Goal: Use online tool/utility: Utilize a website feature to perform a specific function

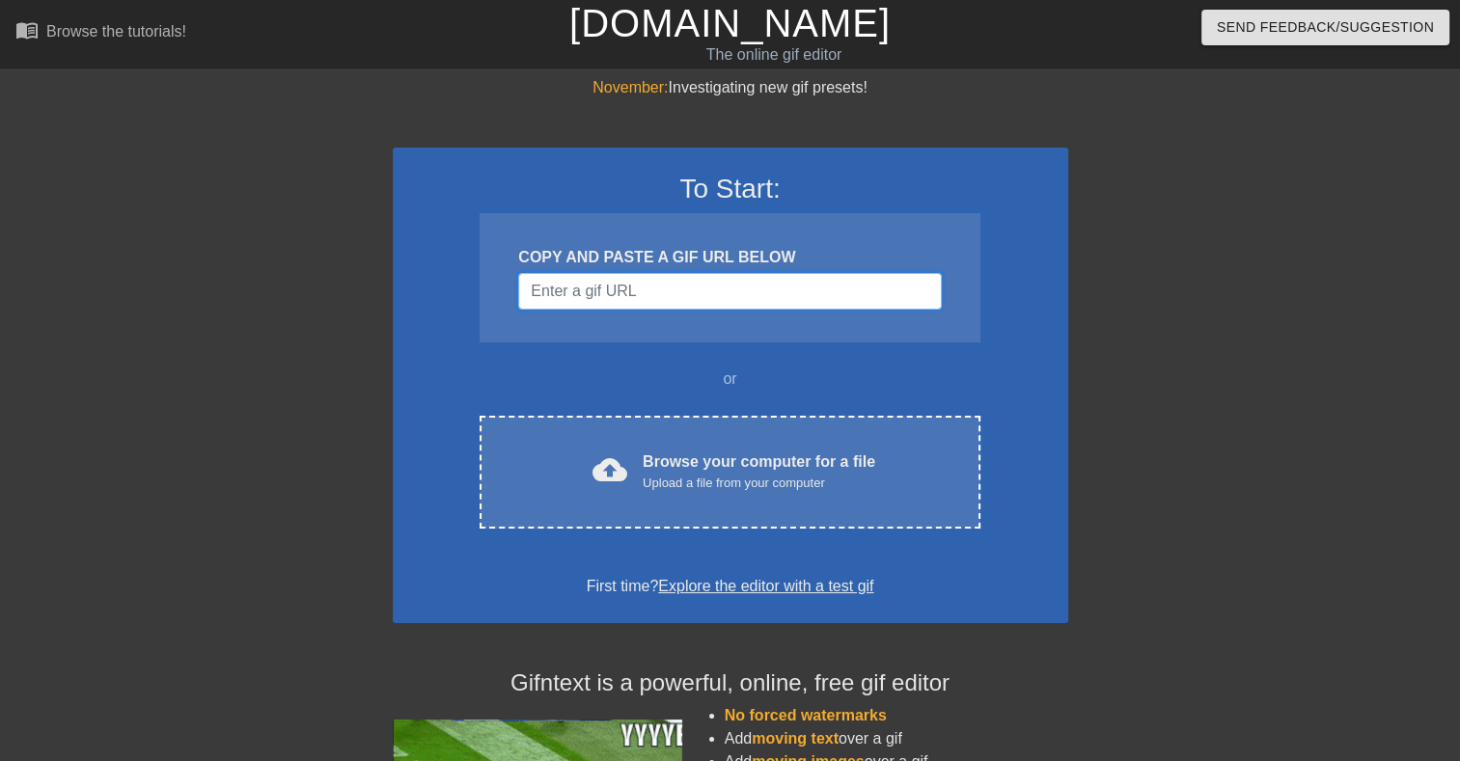
click at [583, 294] on input "Username" at bounding box center [729, 291] width 423 height 37
paste input "Microsoft.AAD.BrokerPlugin"
type input "Microsoft.AAD.BrokerPlugin"
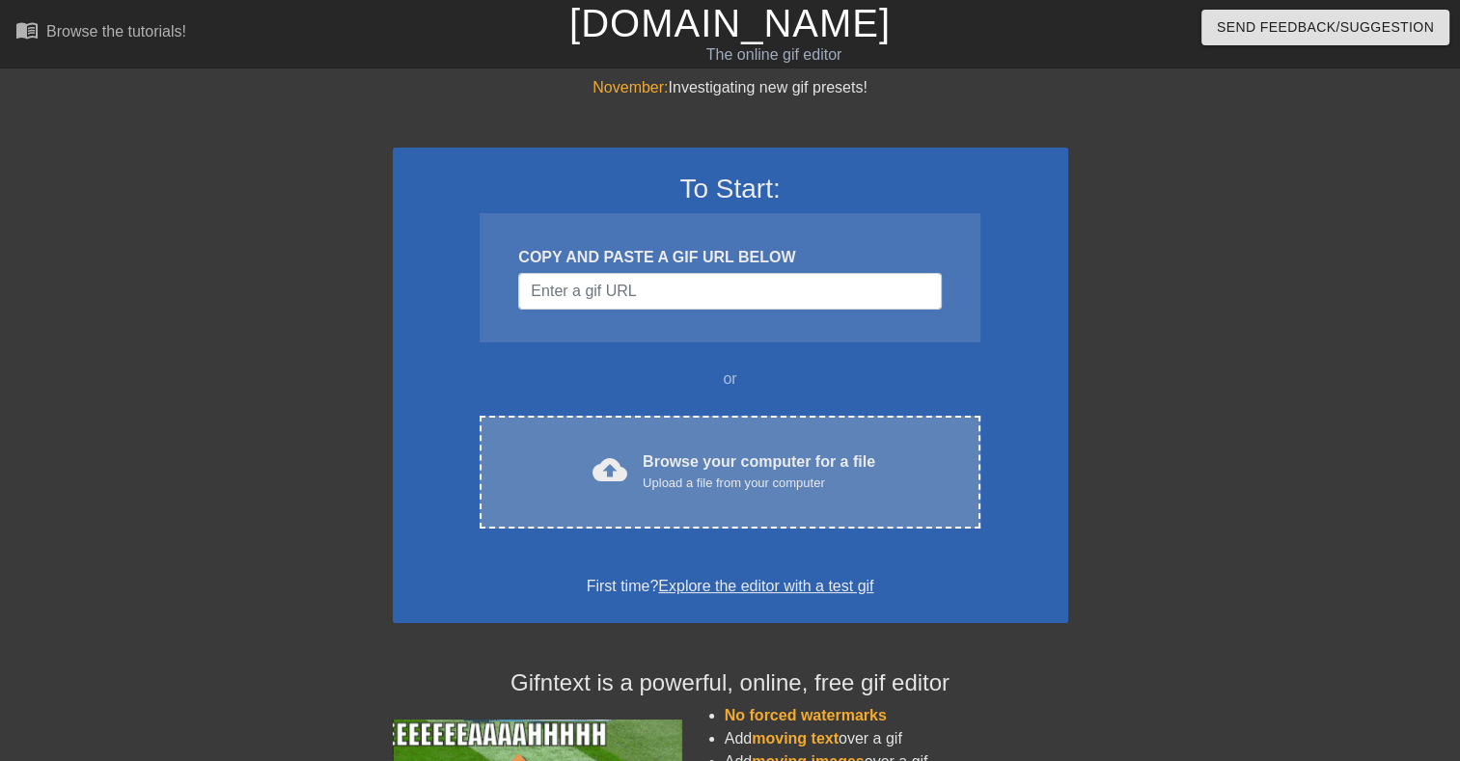
click at [663, 505] on div "cloud_upload Browse your computer for a file Upload a file from your computer C…" at bounding box center [730, 472] width 500 height 113
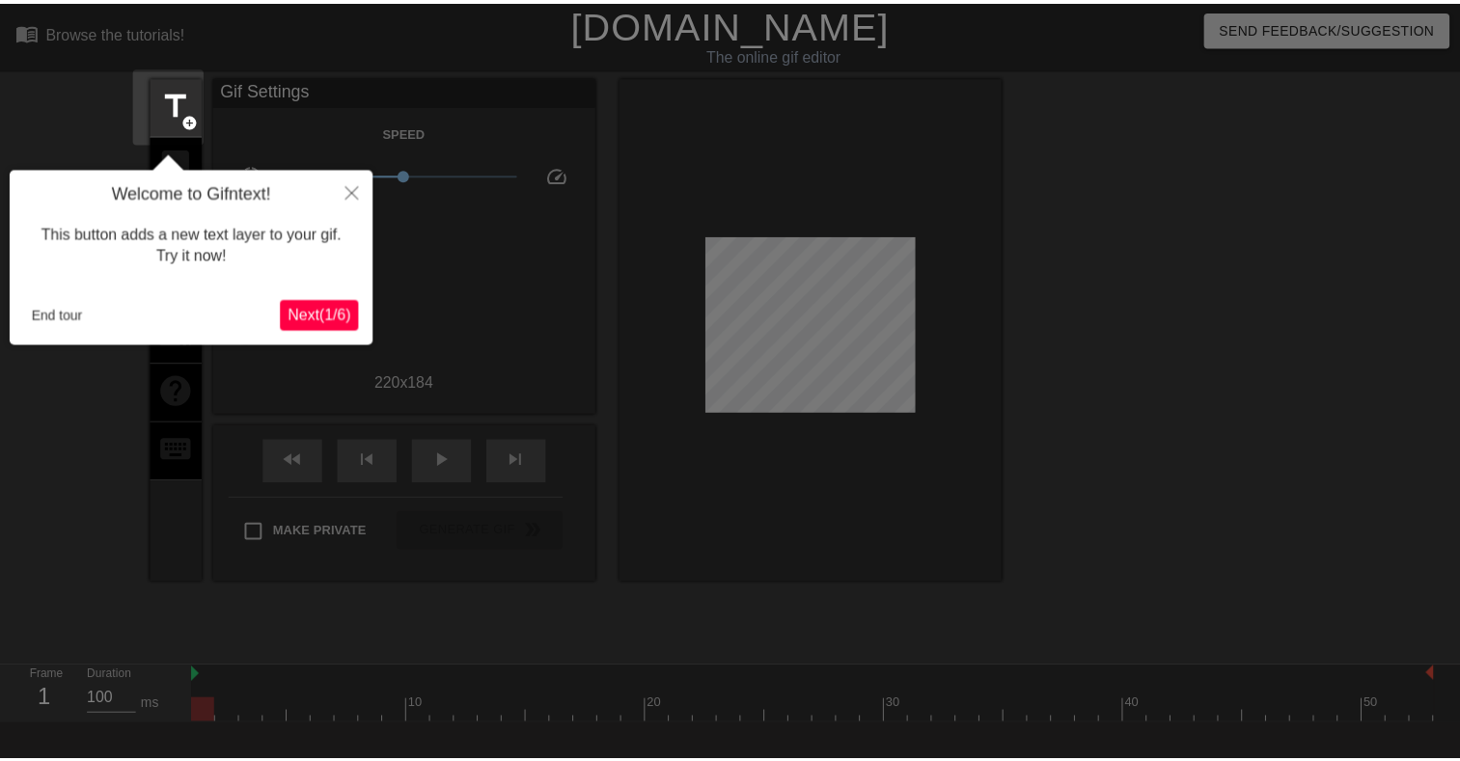
scroll to position [46, 0]
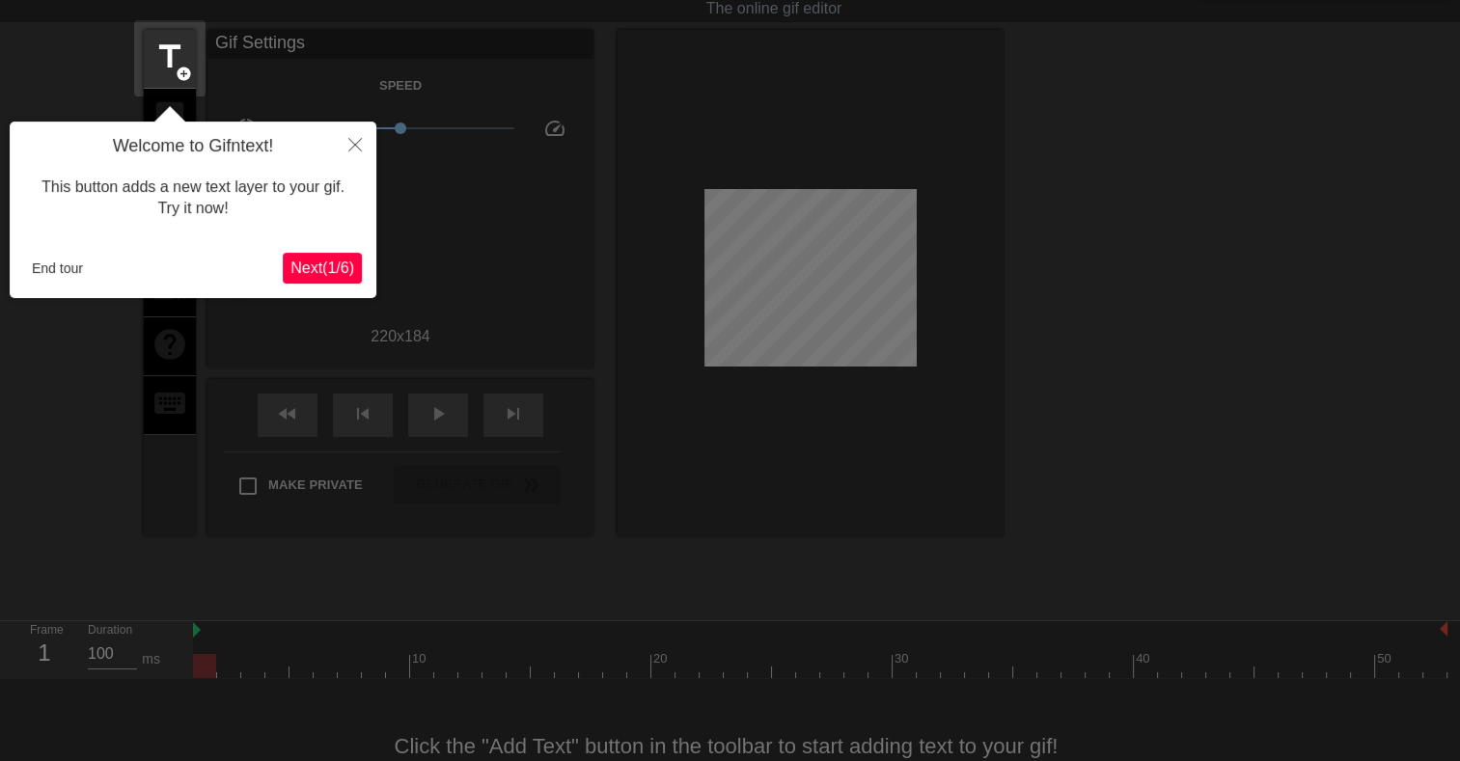
click at [316, 266] on span "Next ( 1 / 6 )" at bounding box center [322, 268] width 64 height 16
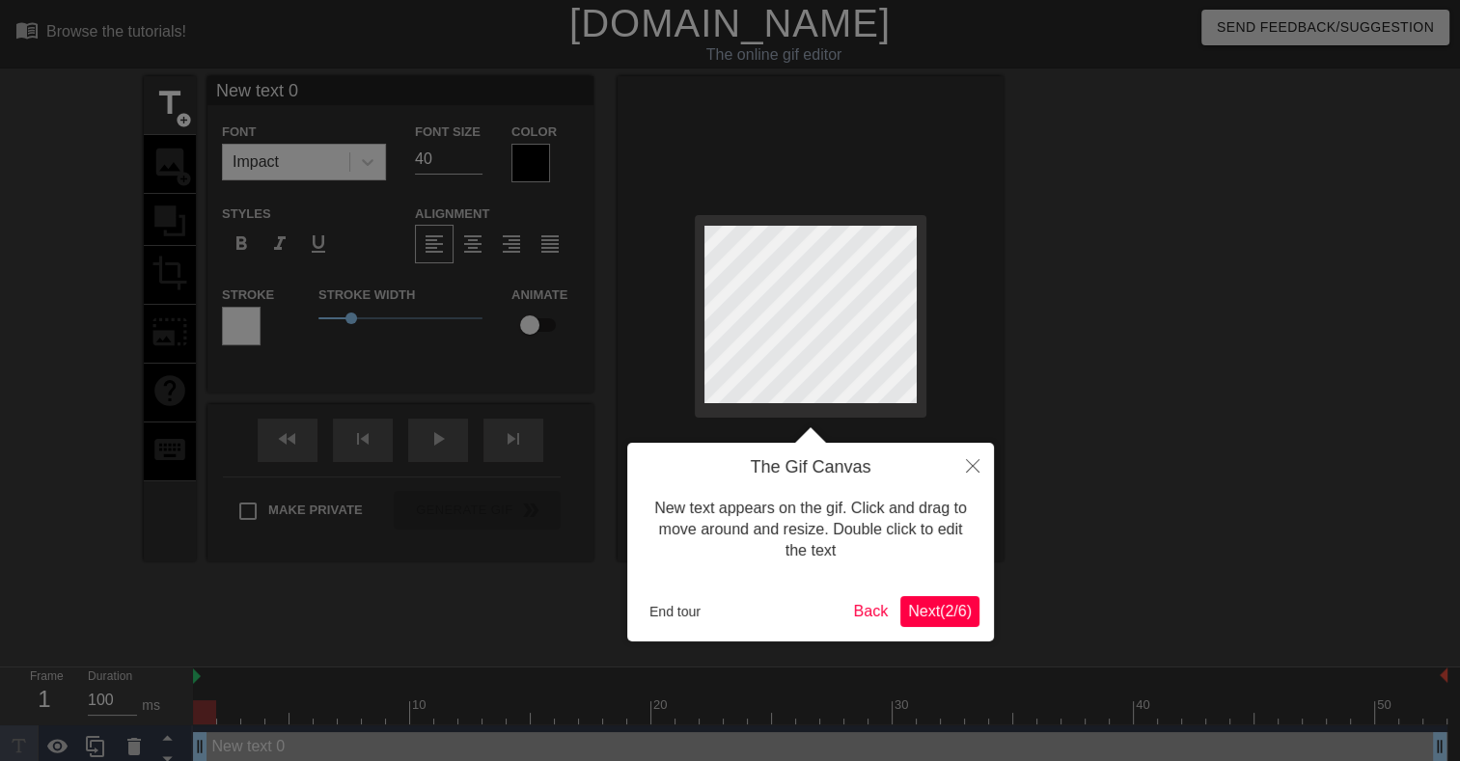
click at [924, 611] on span "Next ( 2 / 6 )" at bounding box center [940, 611] width 64 height 16
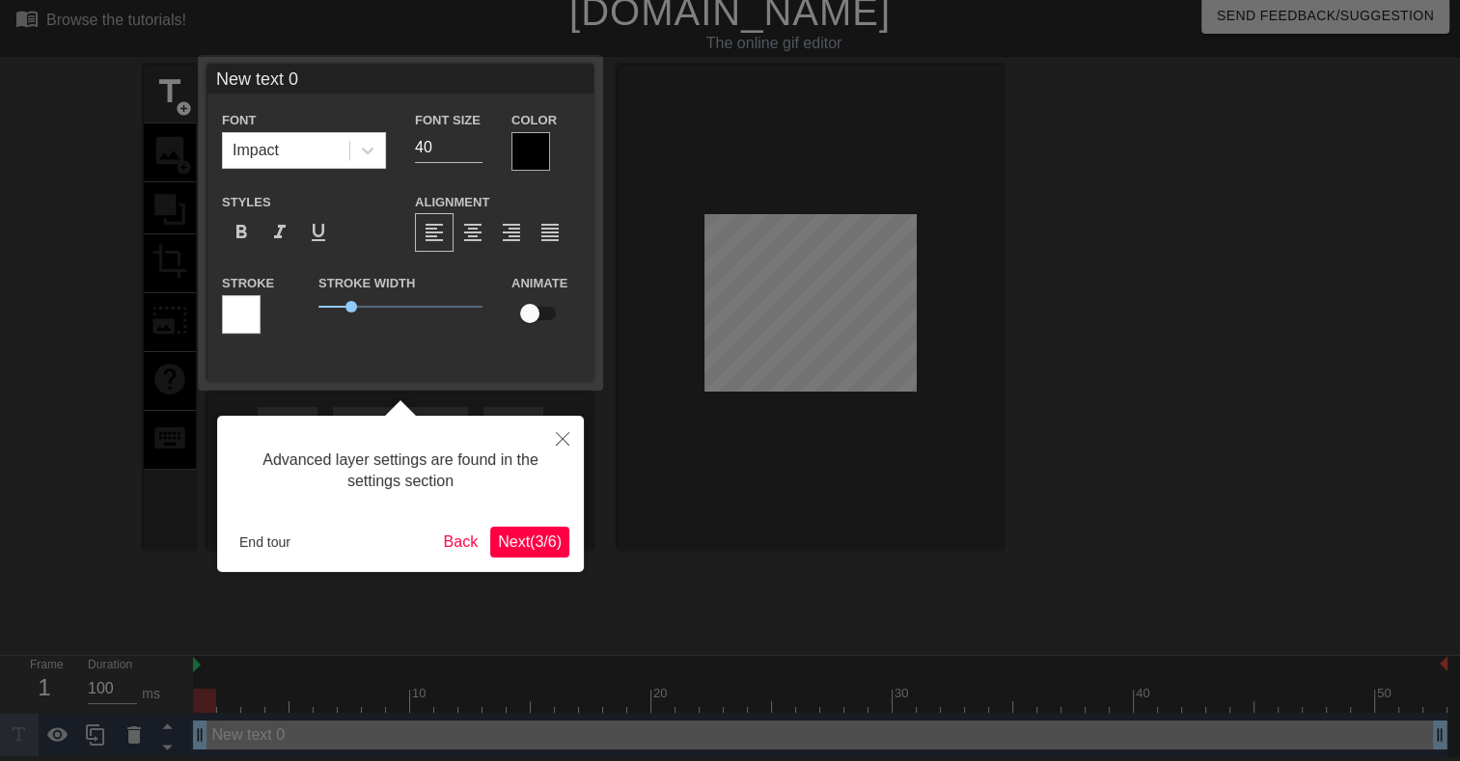
click at [530, 543] on span "Next ( 3 / 6 )" at bounding box center [530, 542] width 64 height 16
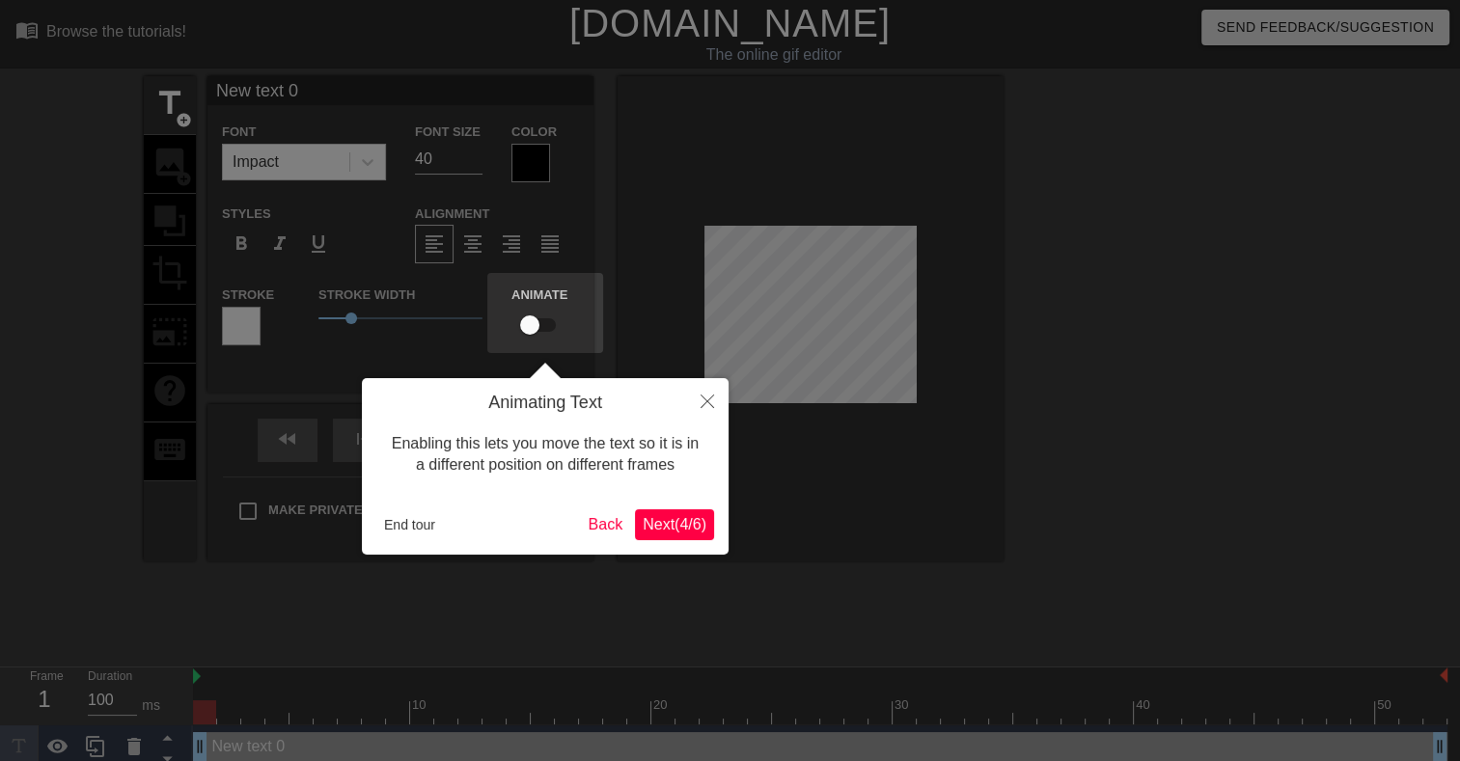
click at [668, 525] on span "Next ( 4 / 6 )" at bounding box center [675, 524] width 64 height 16
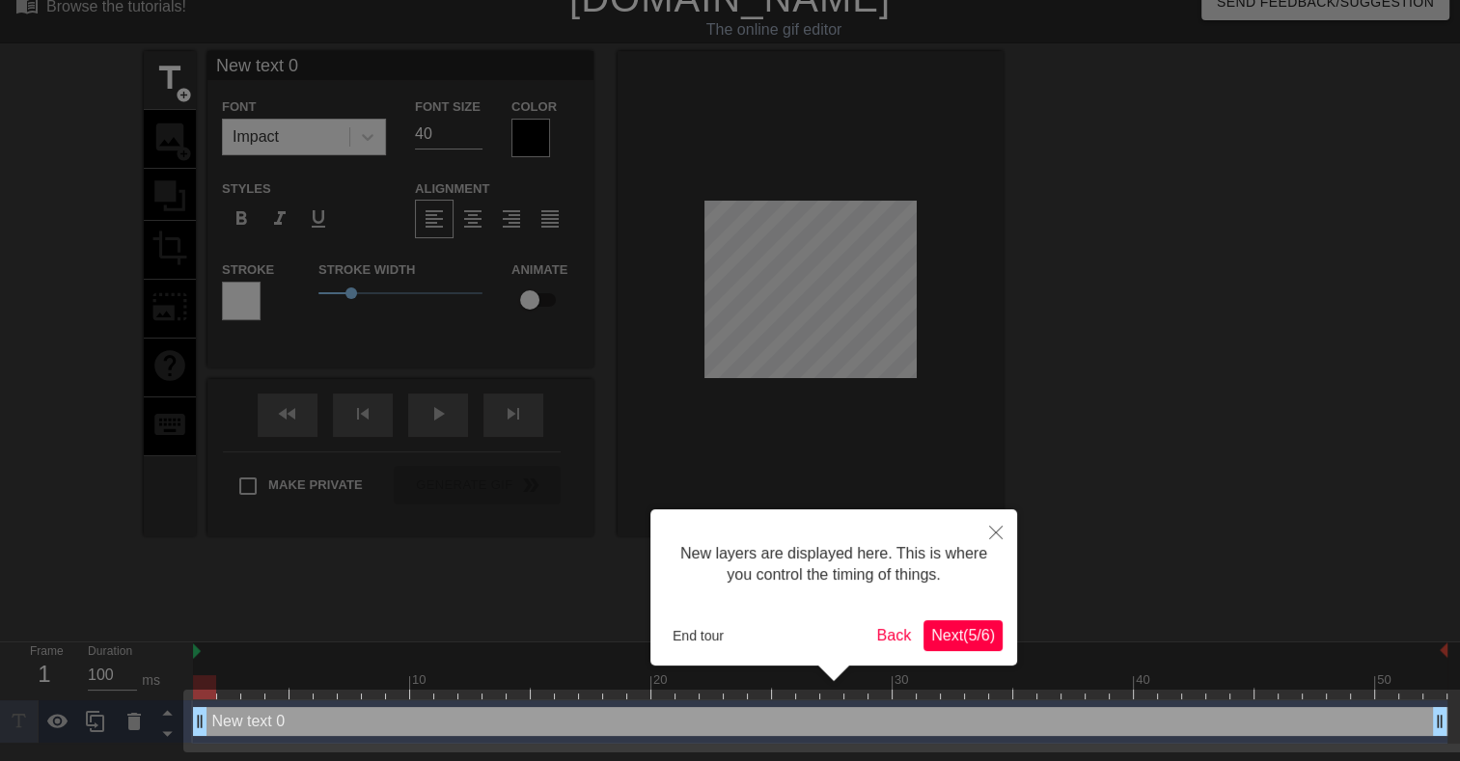
click at [952, 640] on span "Next ( 5 / 6 )" at bounding box center [963, 635] width 64 height 16
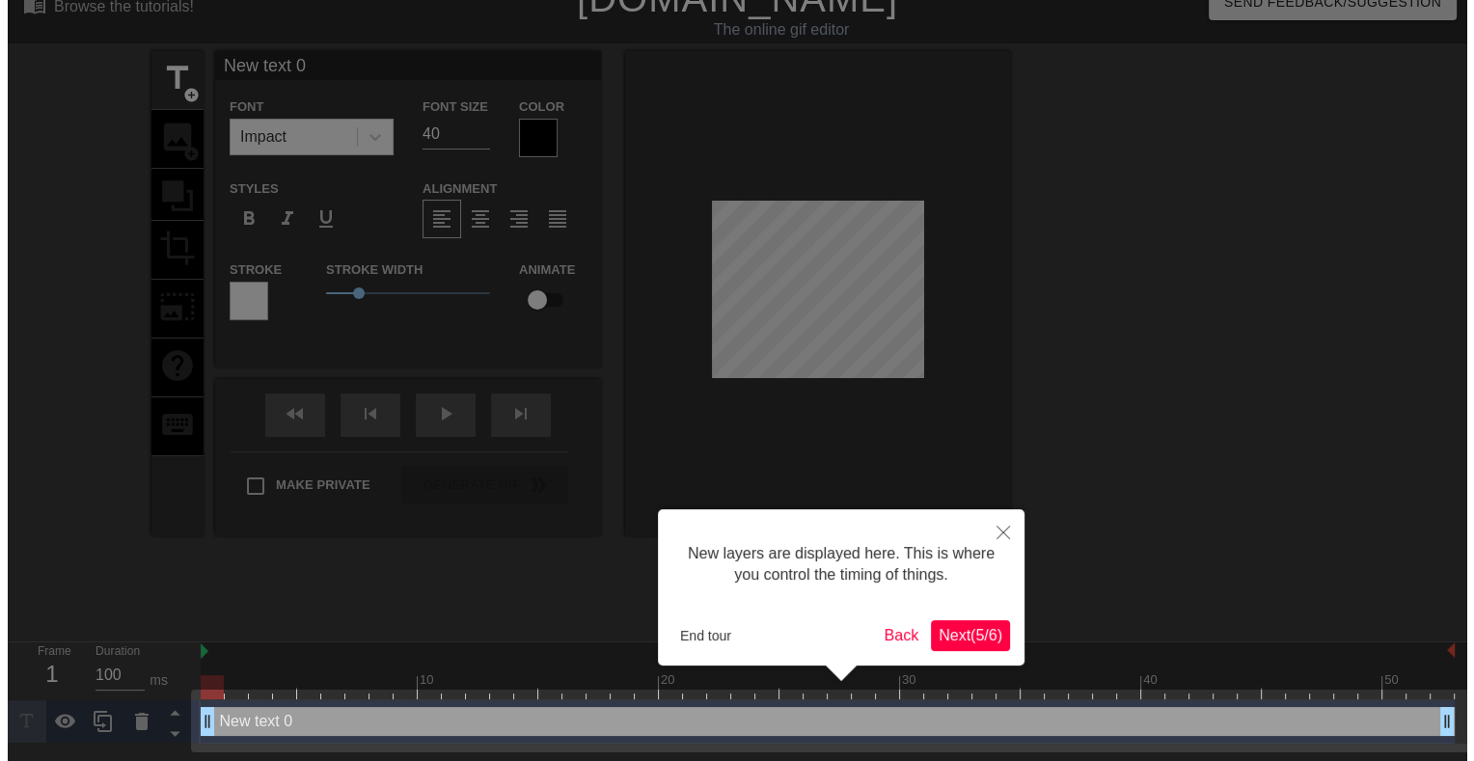
scroll to position [0, 0]
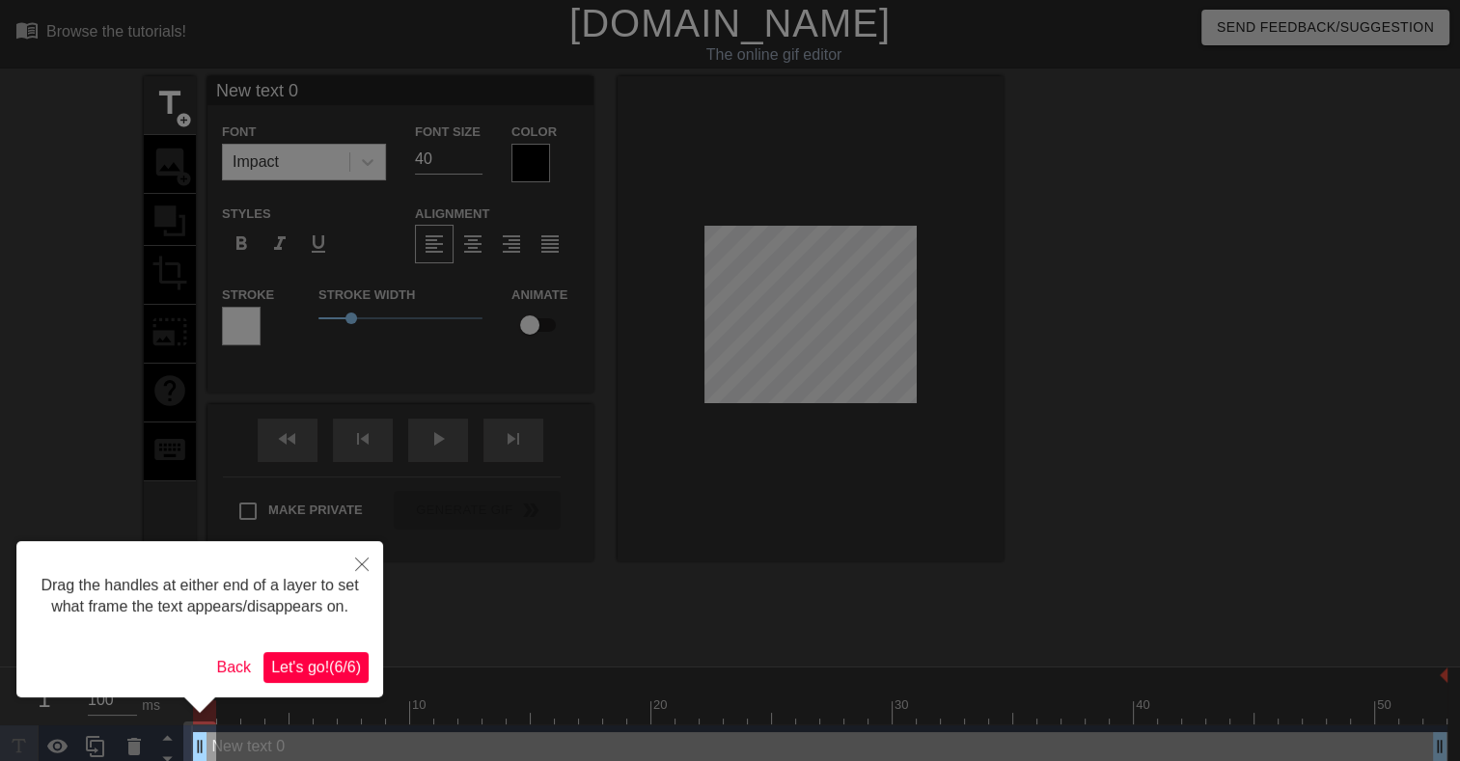
click at [351, 668] on span "Let's go! ( 6 / 6 )" at bounding box center [316, 667] width 90 height 16
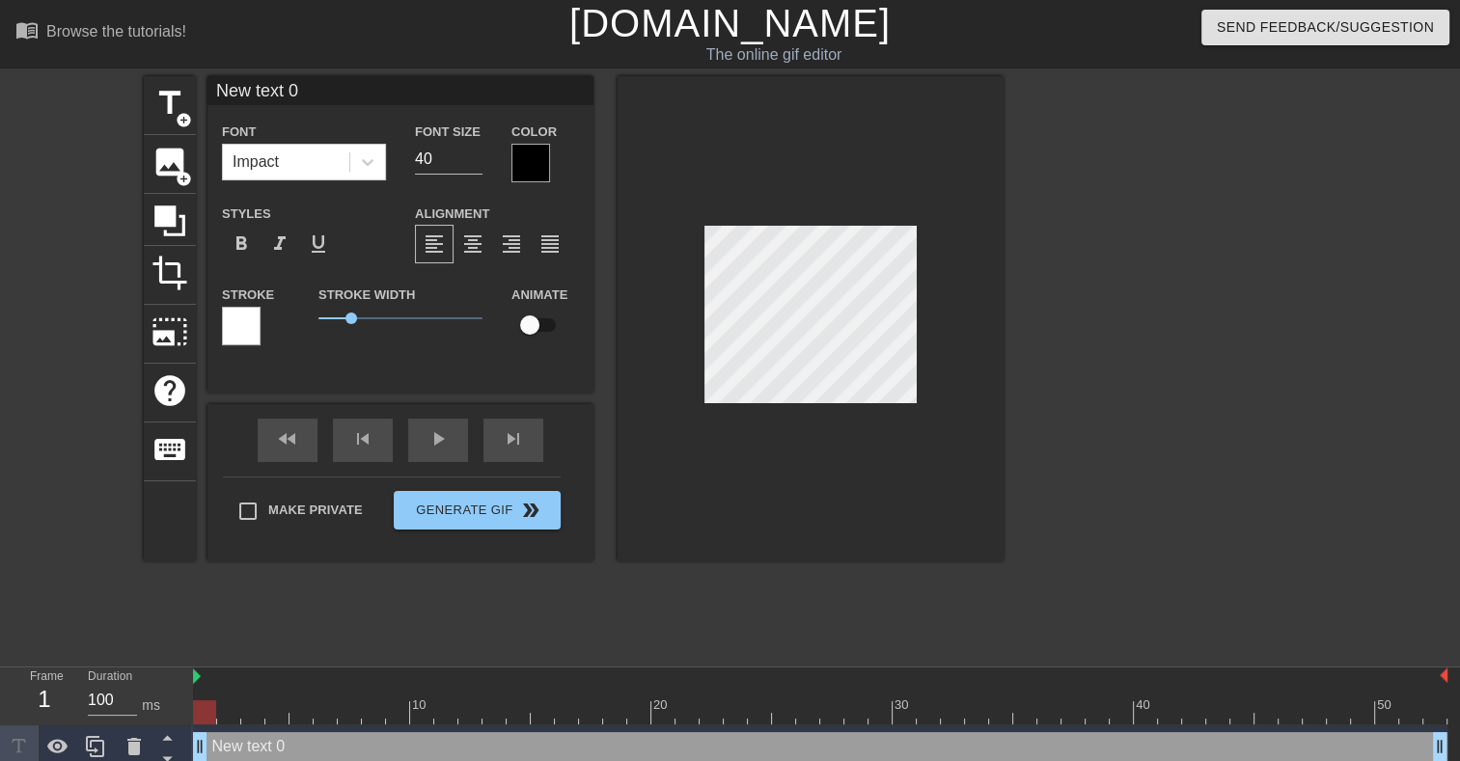
click at [296, 90] on input "New text 0" at bounding box center [400, 90] width 386 height 29
paste input "Microsoft.AAD.BrokerPlugin"
type input "Microsoft.AAD.BrokerPlugin"
drag, startPoint x: 387, startPoint y: 154, endPoint x: 397, endPoint y: 153, distance: 9.7
click at [347, 152] on div "Font Impact Font Size 40 Color" at bounding box center [400, 151] width 386 height 63
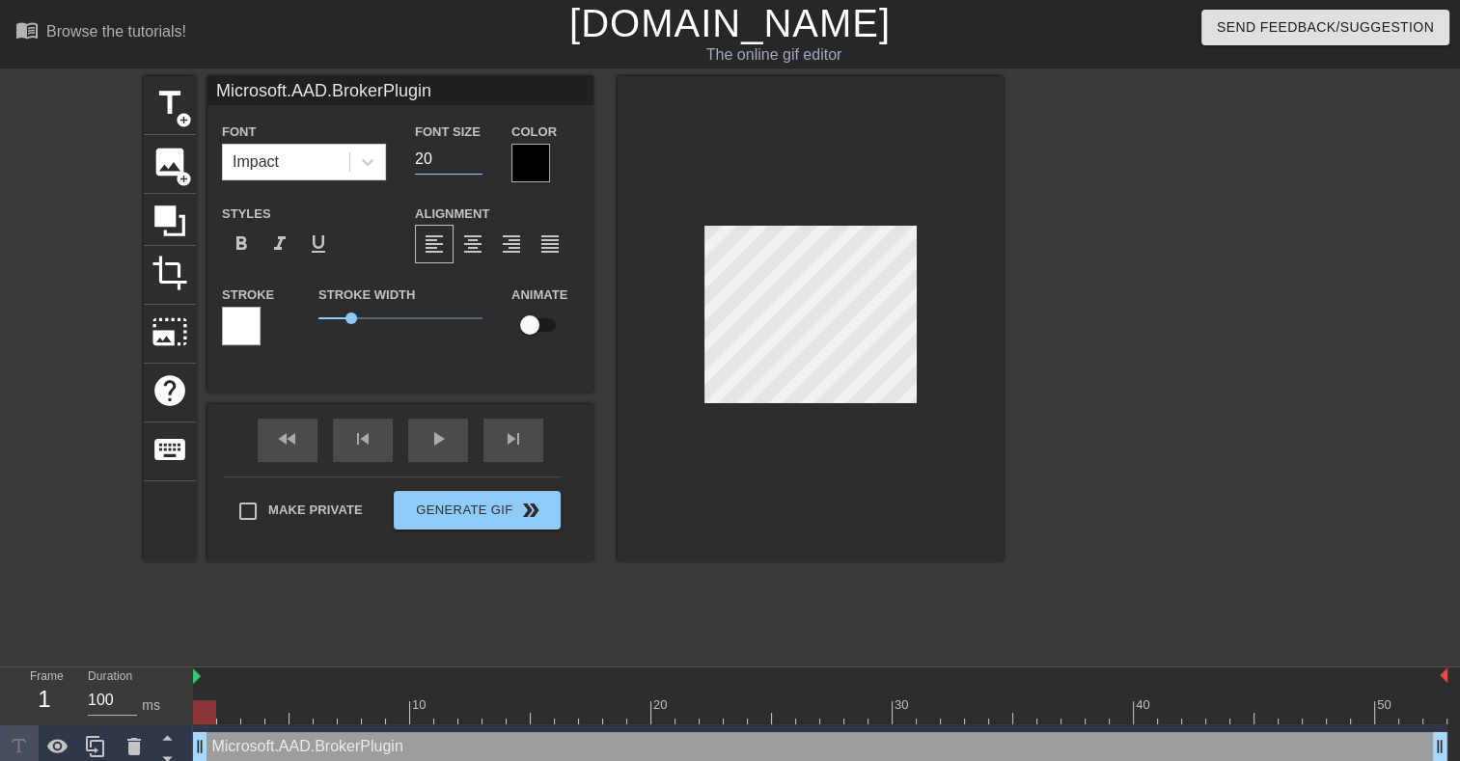
type input "2"
type input "15"
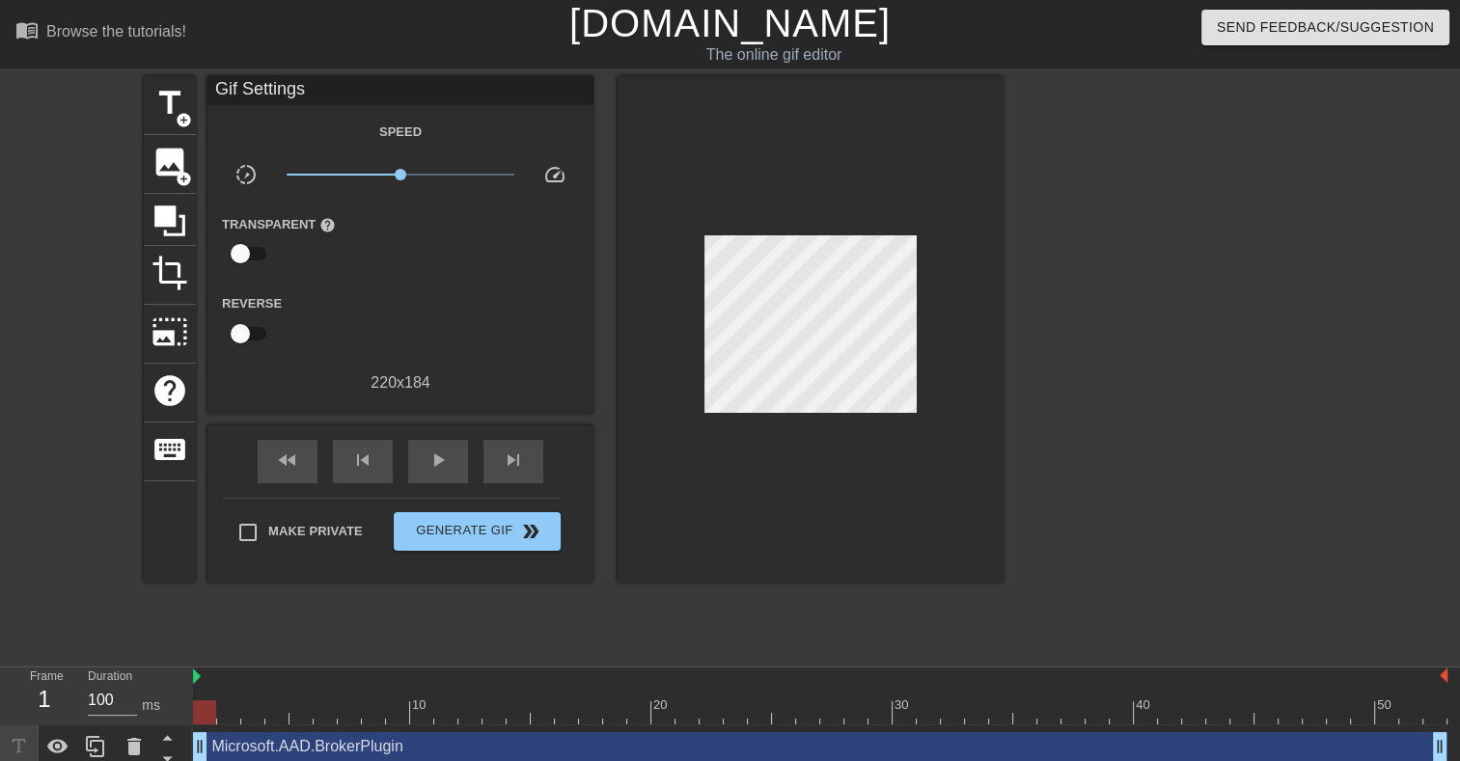
click at [608, 383] on div "title add_circle image add_circle crop photo_size_select_large help keyboard Gi…" at bounding box center [574, 329] width 860 height 507
click at [178, 105] on span "title" at bounding box center [169, 103] width 37 height 37
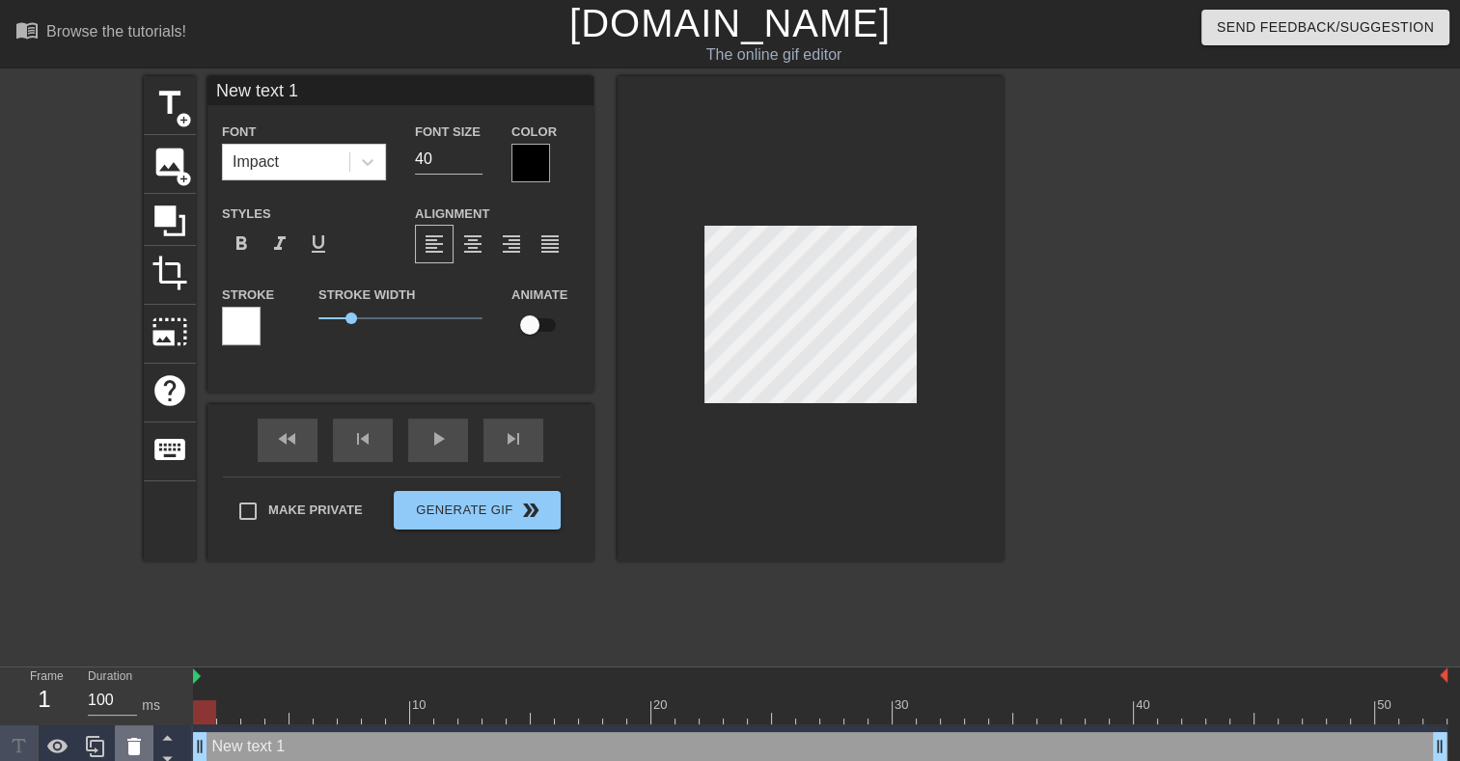
click at [138, 746] on icon at bounding box center [134, 746] width 14 height 17
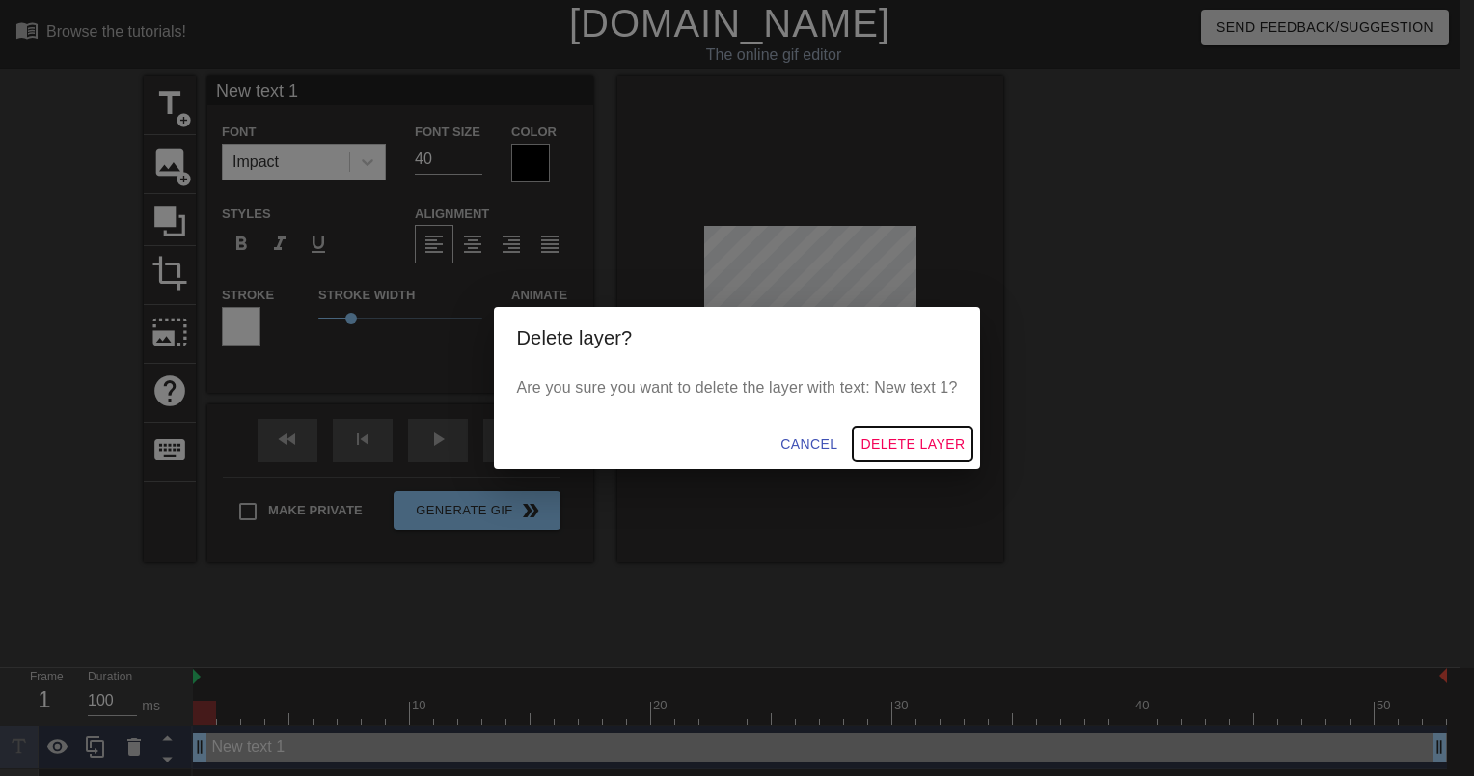
click at [897, 451] on span "Delete Layer" at bounding box center [913, 444] width 104 height 24
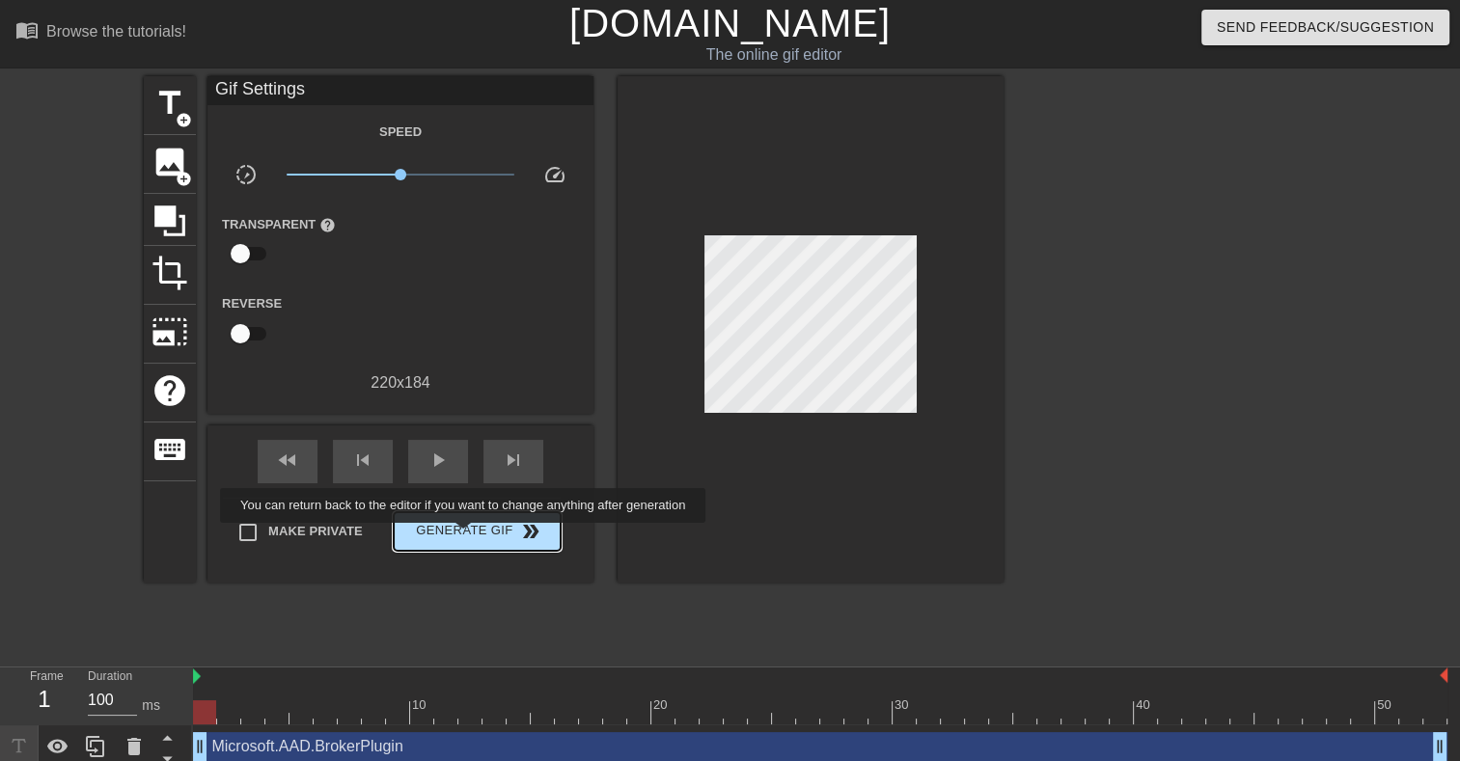
click at [444, 536] on span "Generate Gif double_arrow" at bounding box center [476, 531] width 151 height 23
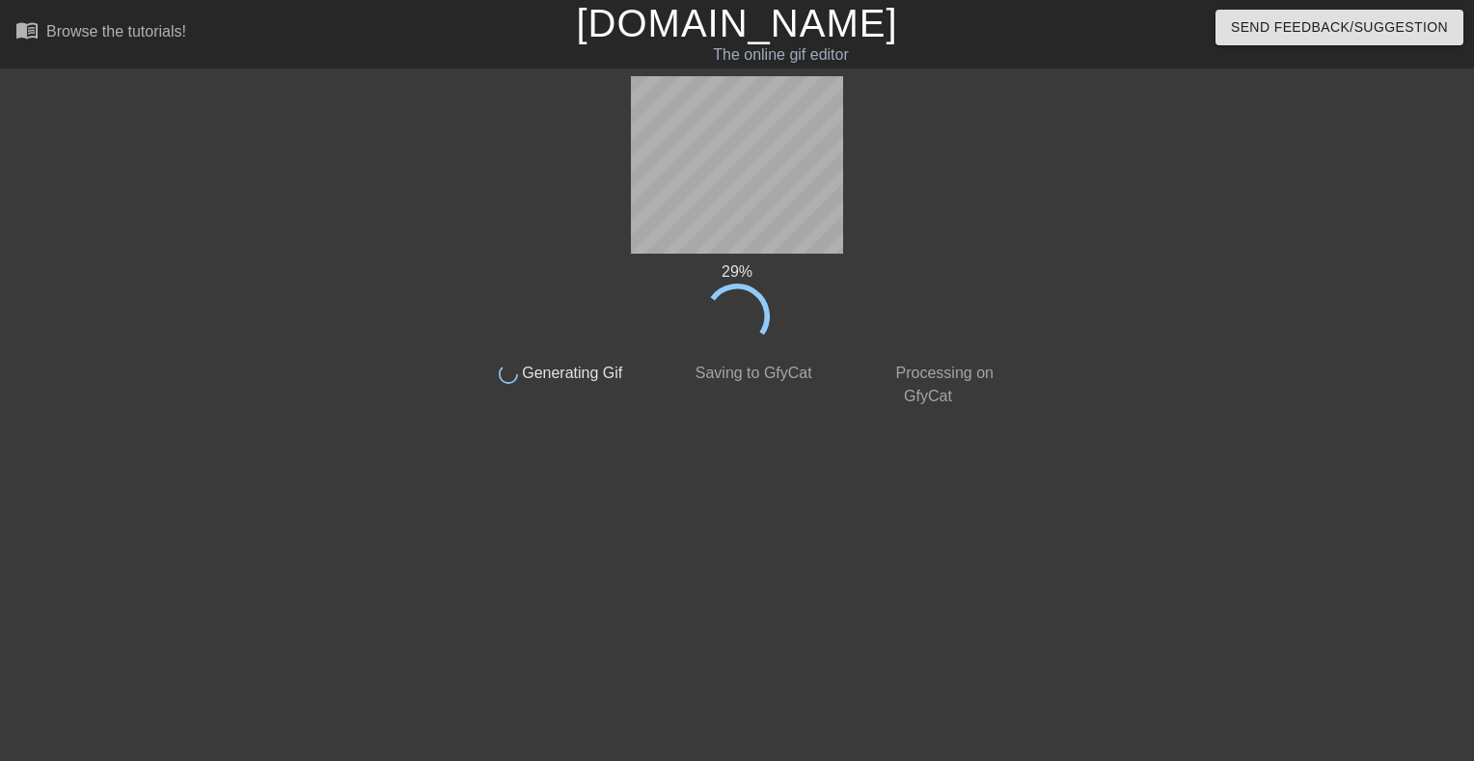
drag, startPoint x: 382, startPoint y: 295, endPoint x: 358, endPoint y: 301, distance: 24.8
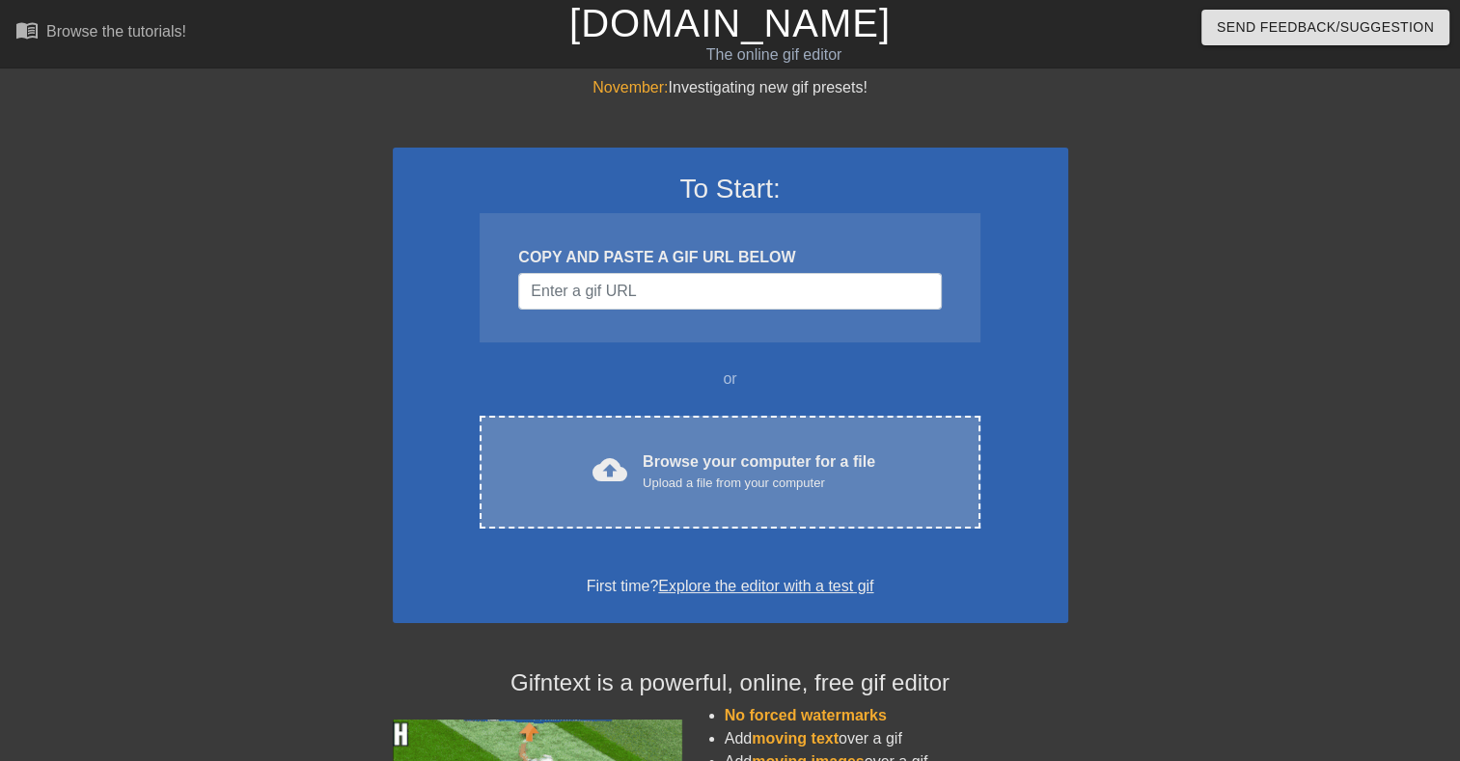
click at [674, 484] on div "Upload a file from your computer" at bounding box center [759, 483] width 233 height 19
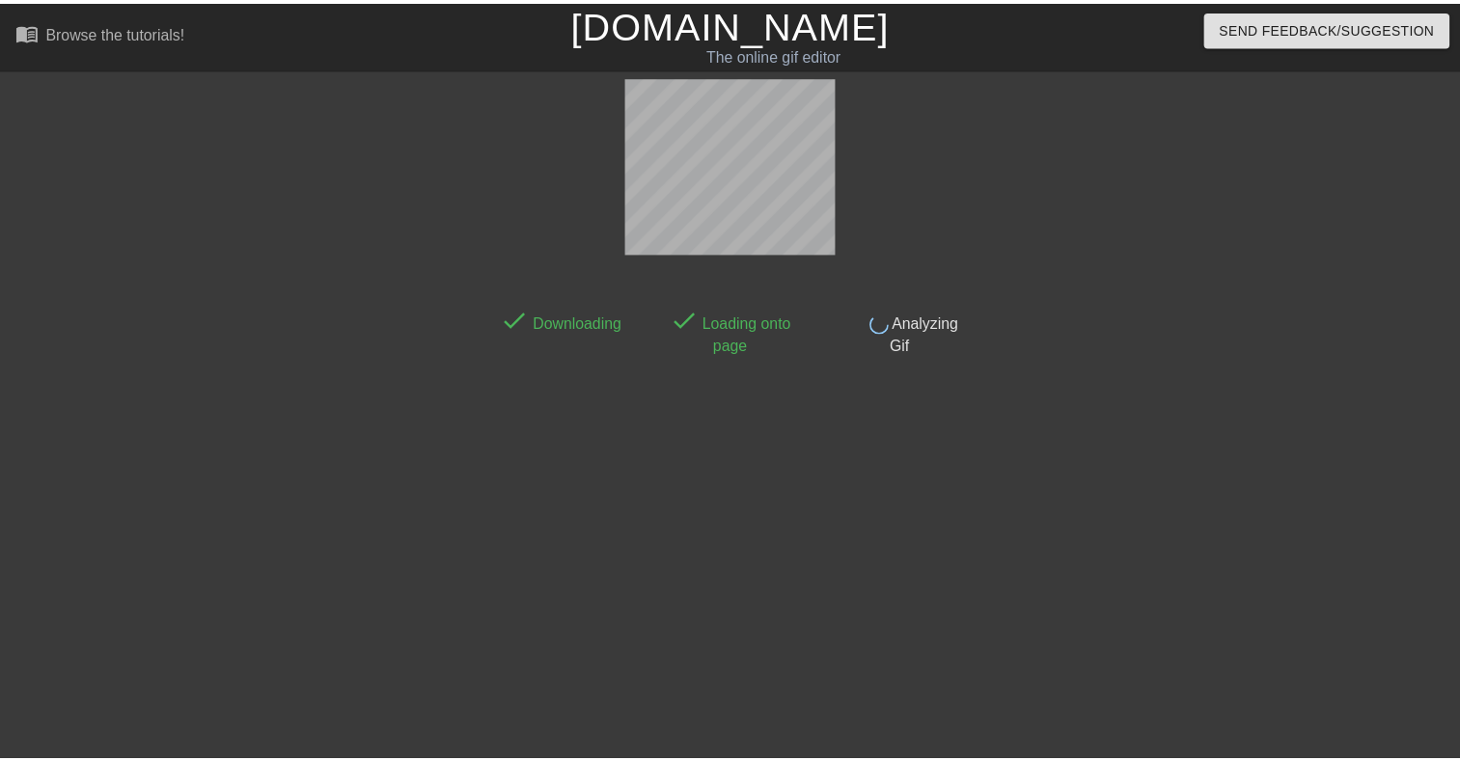
scroll to position [46, 0]
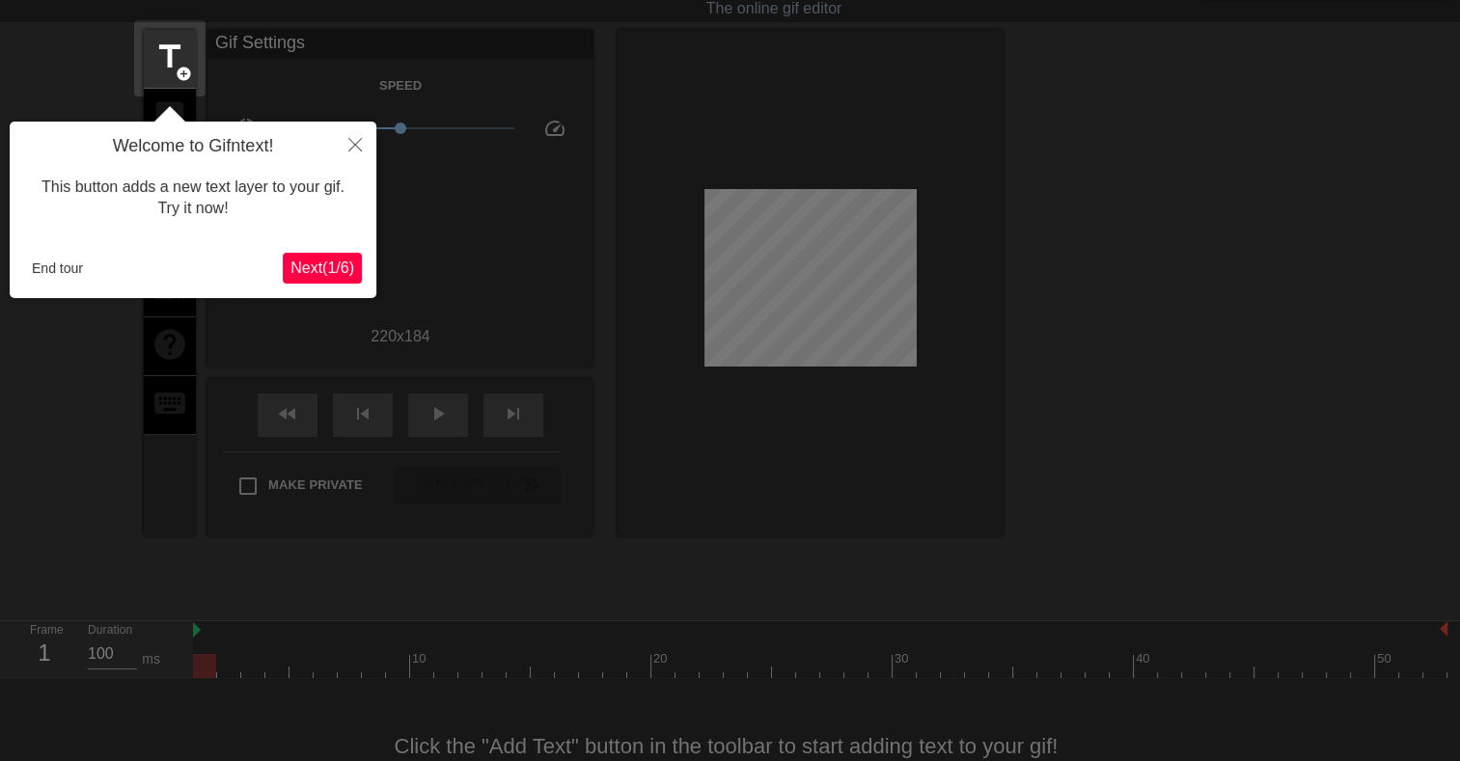
click at [330, 262] on span "Next ( 1 / 6 )" at bounding box center [322, 268] width 64 height 16
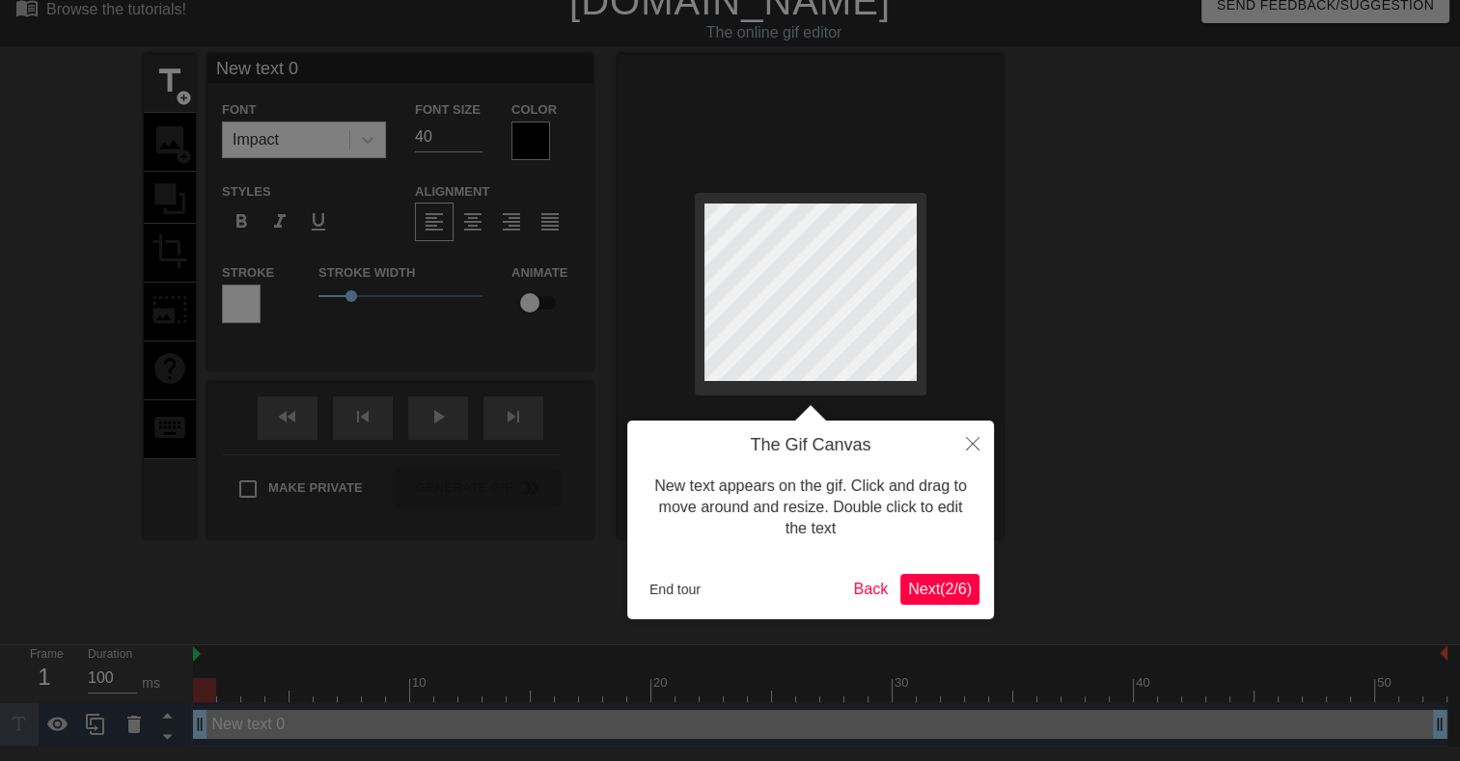
scroll to position [0, 0]
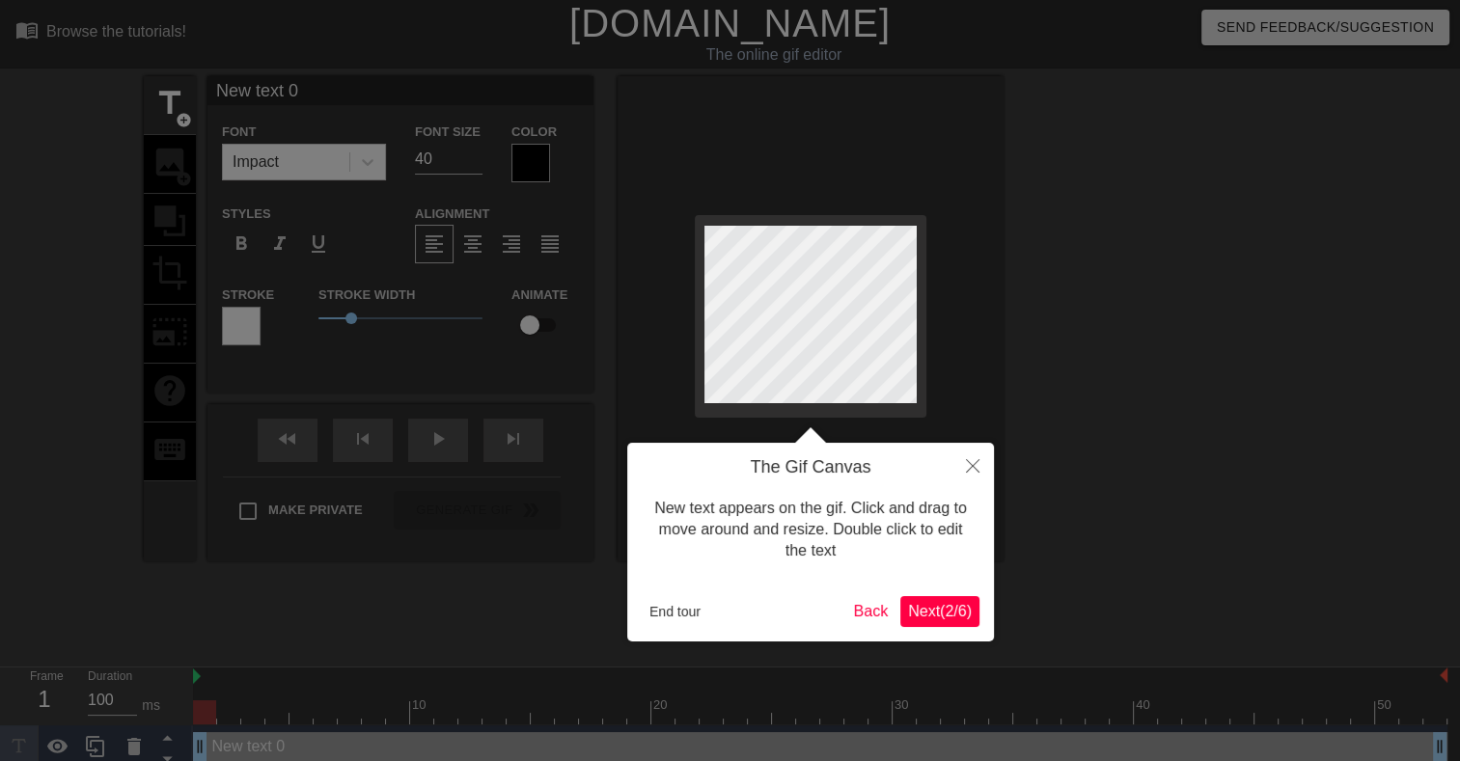
click at [924, 611] on span "Next ( 2 / 6 )" at bounding box center [940, 611] width 64 height 16
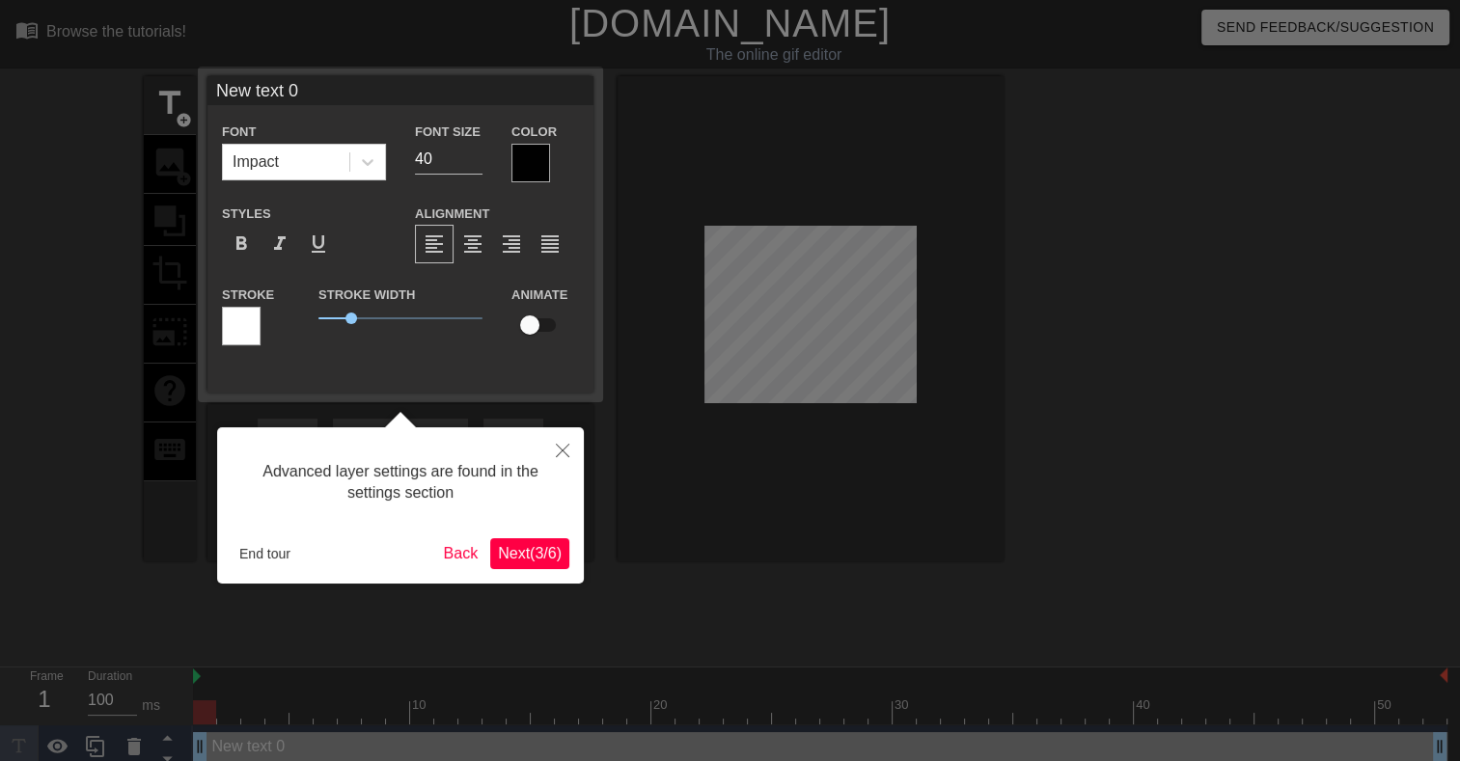
scroll to position [12, 0]
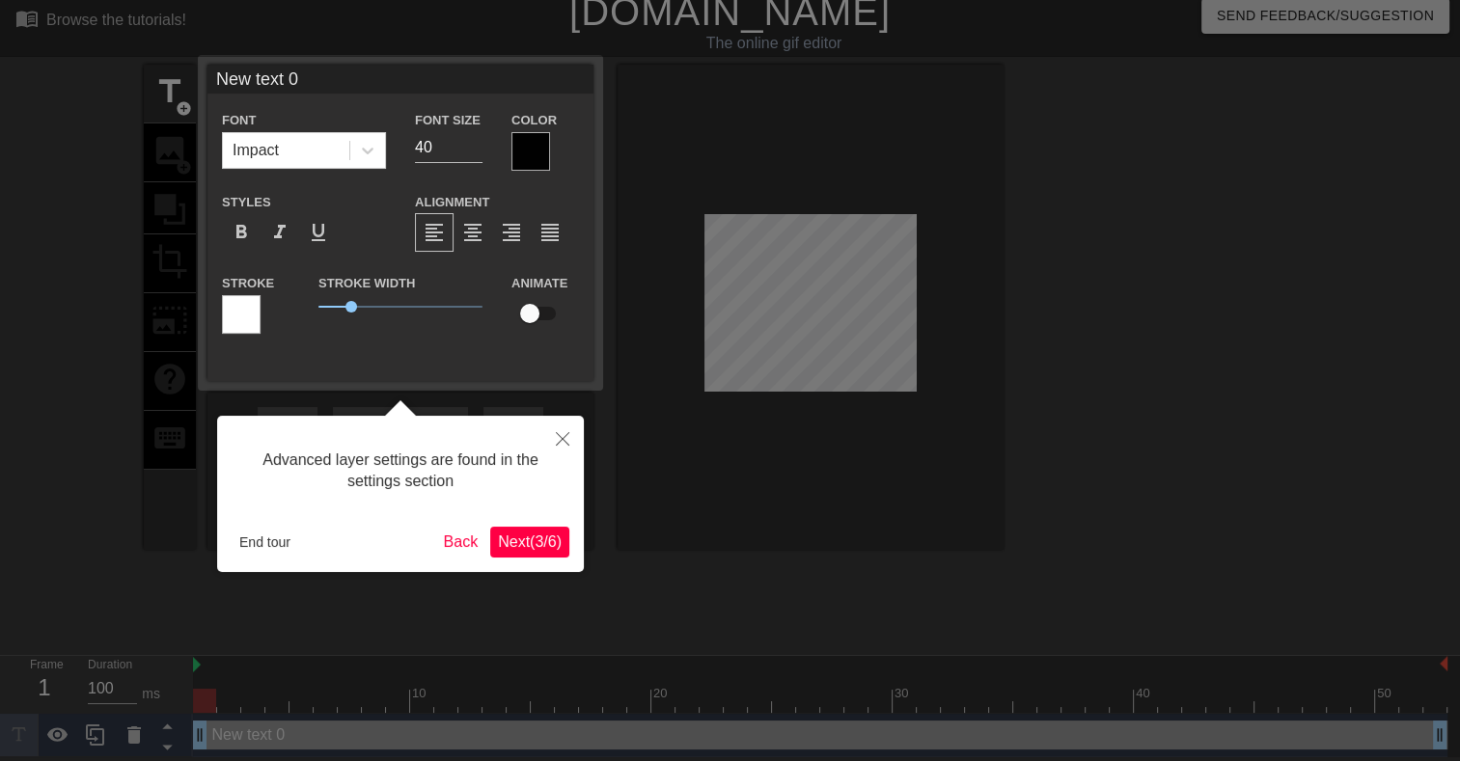
click at [534, 534] on span "Next ( 3 / 6 )" at bounding box center [530, 542] width 64 height 16
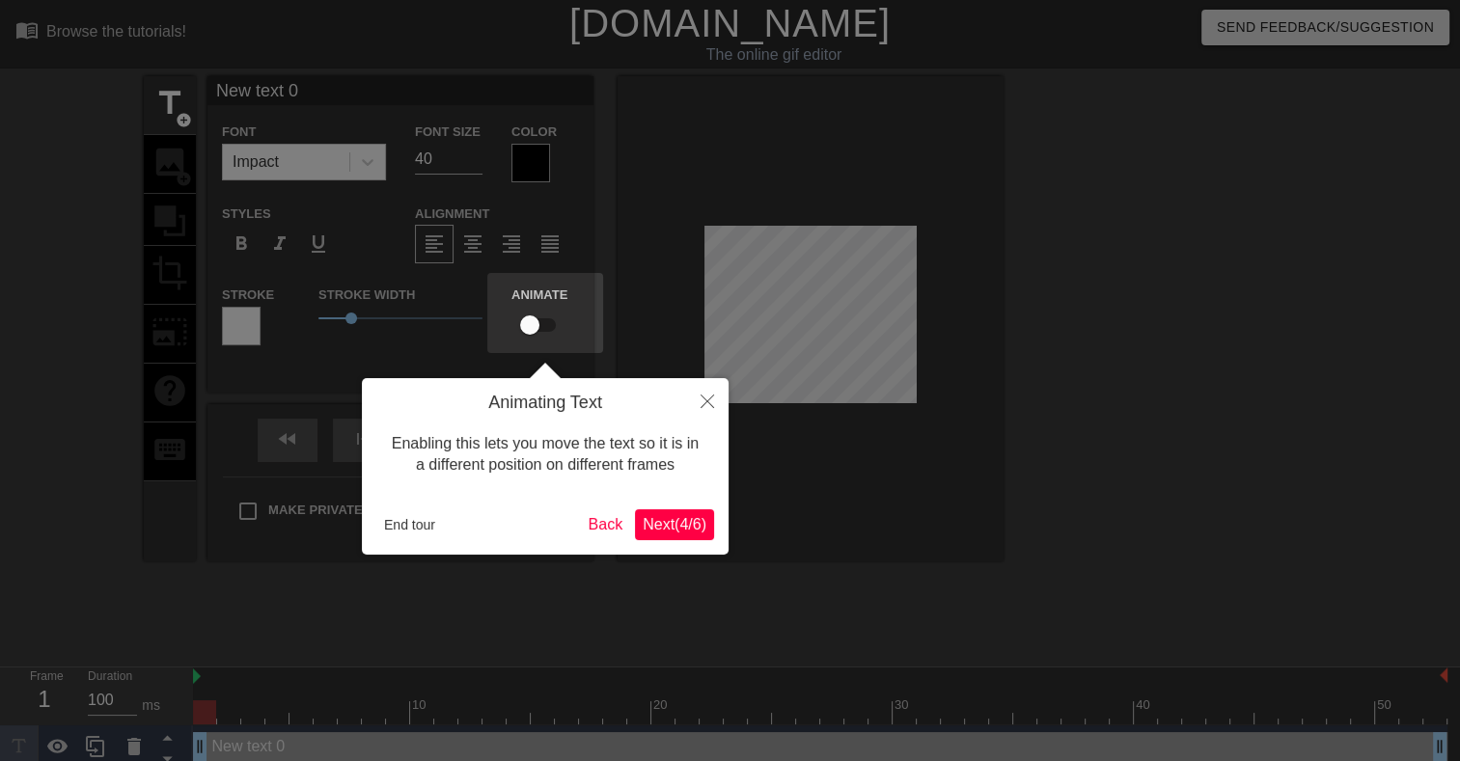
click at [687, 519] on span "Next ( 4 / 6 )" at bounding box center [675, 524] width 64 height 16
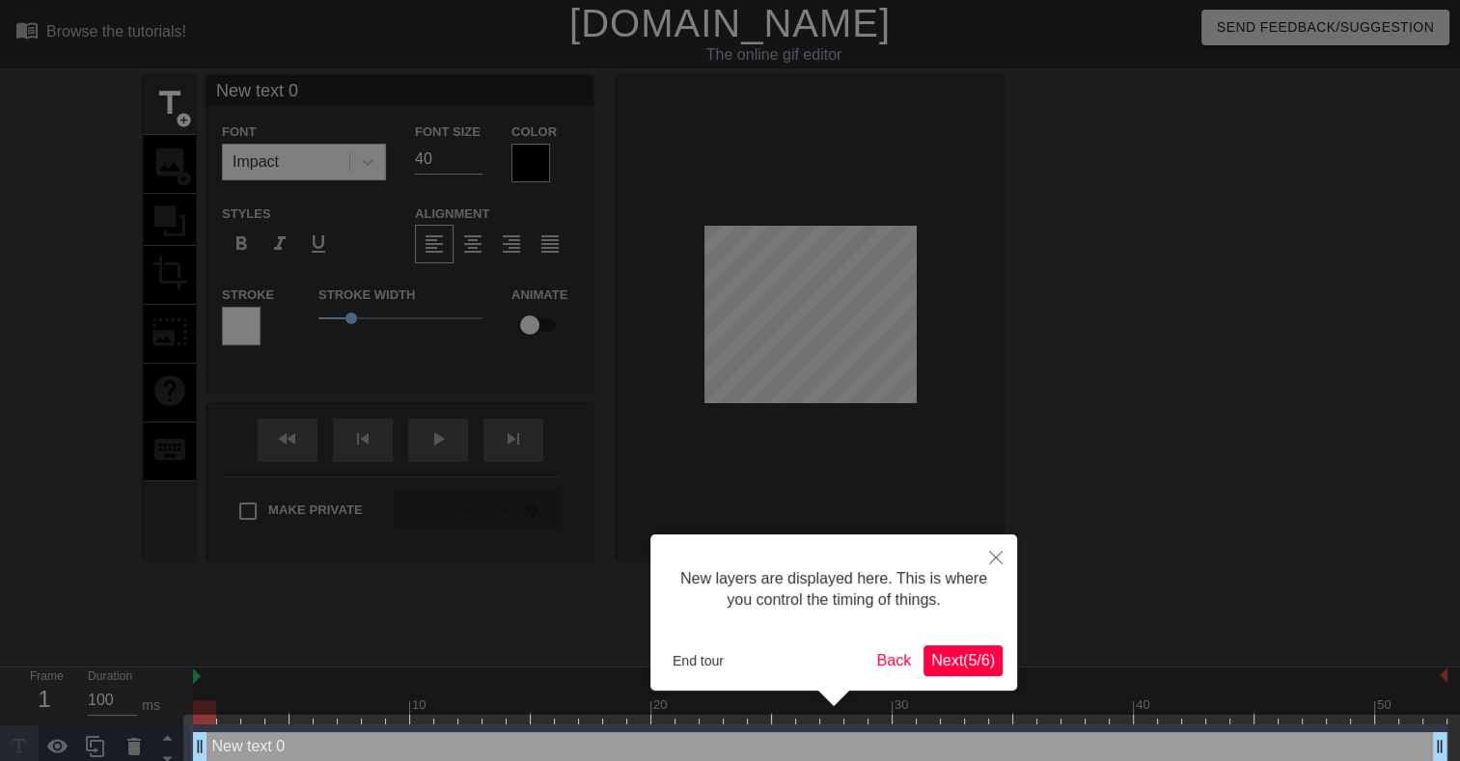
scroll to position [25, 0]
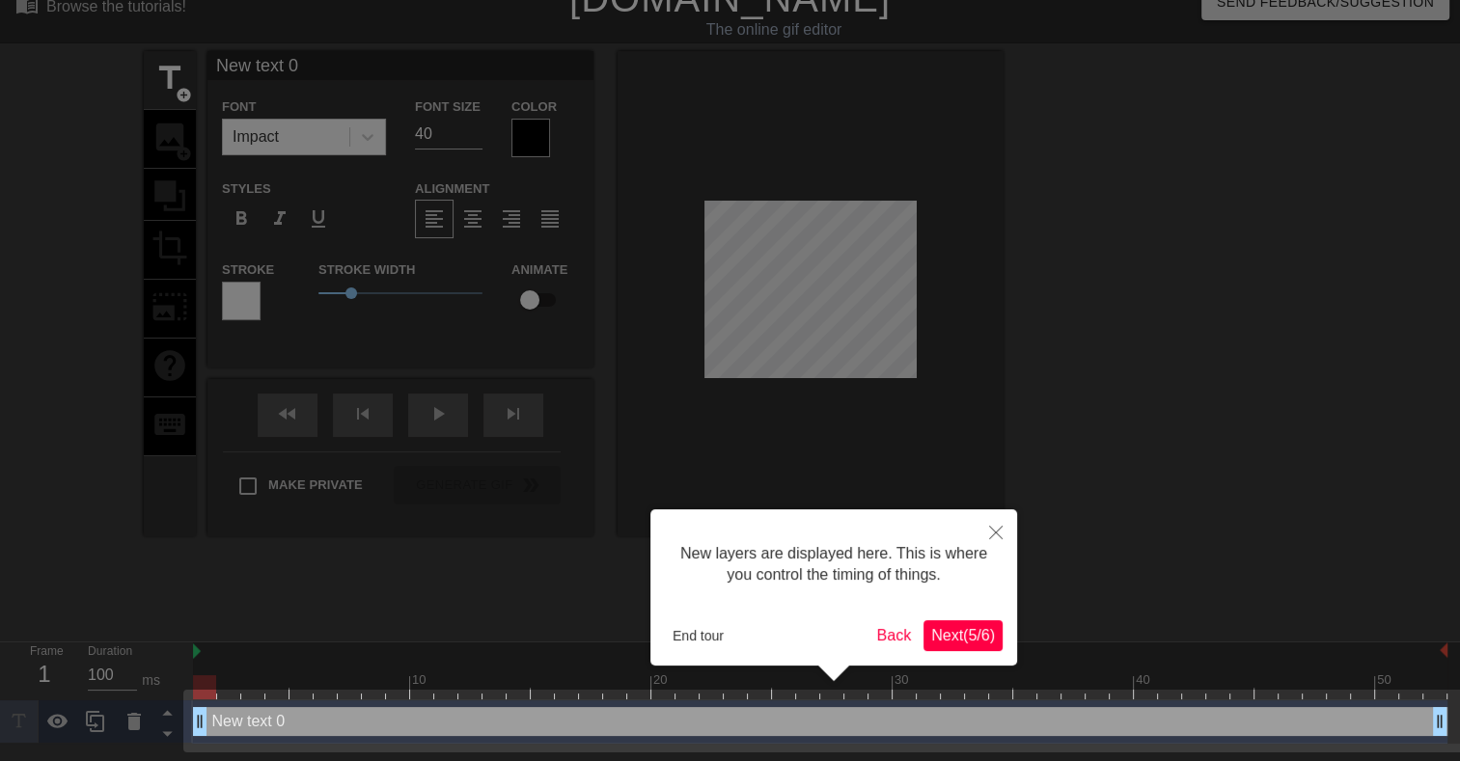
click at [953, 630] on span "Next ( 5 / 6 )" at bounding box center [963, 635] width 64 height 16
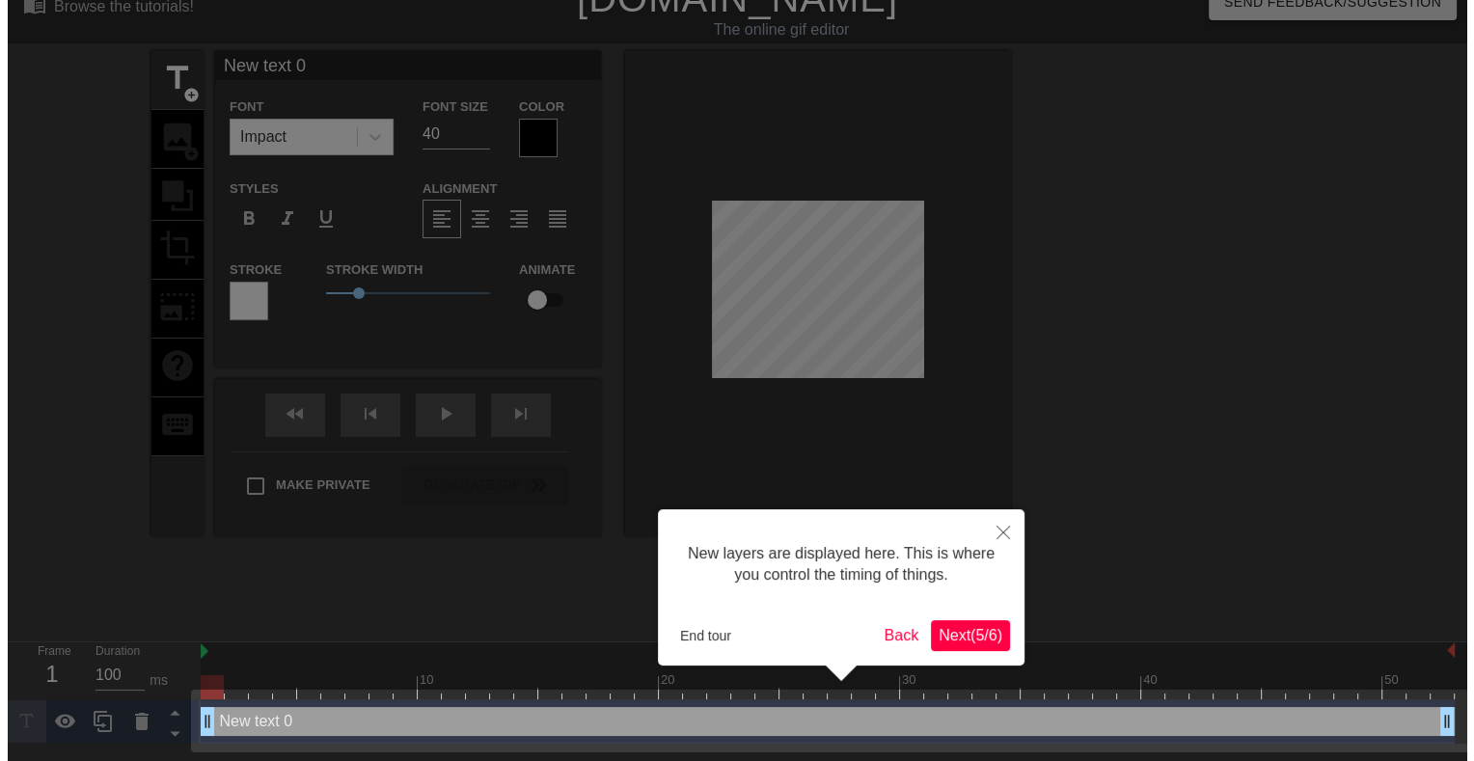
scroll to position [0, 0]
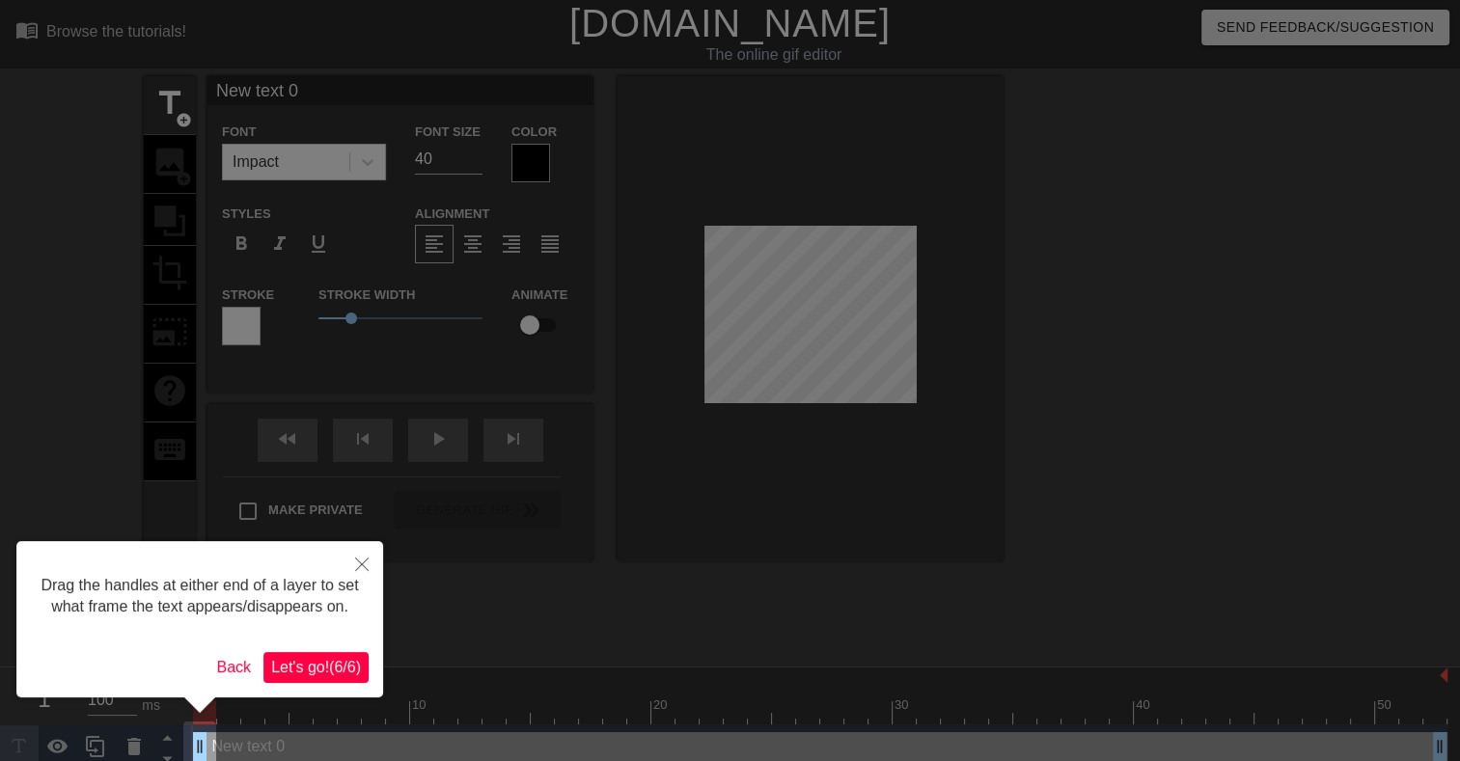
click at [300, 660] on span "Let's go! ( 6 / 6 )" at bounding box center [316, 667] width 90 height 16
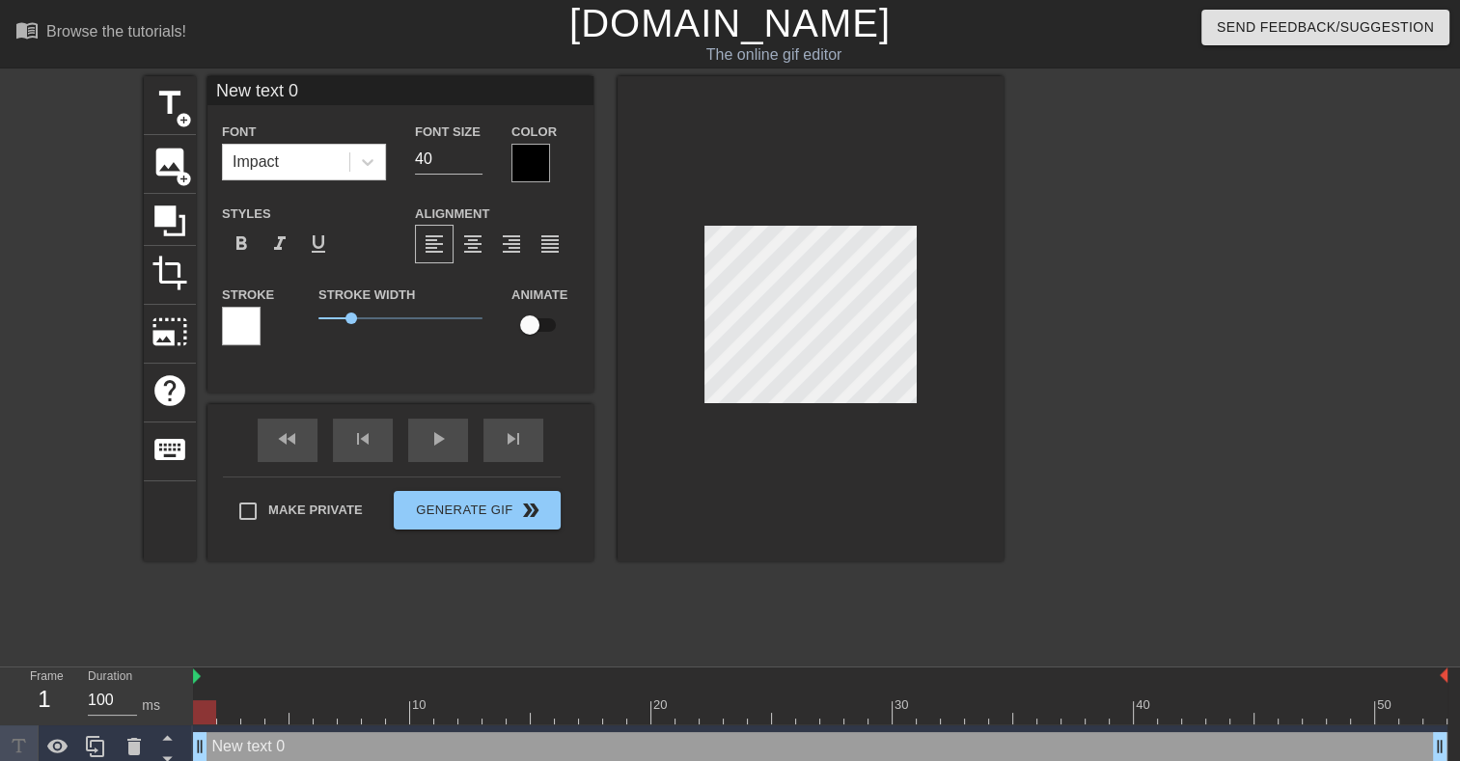
click at [288, 99] on input "New text 0" at bounding box center [400, 90] width 386 height 29
paste input "Microsoft.AAD.BrokerPlugin"
type input "Microsoft.AAD.BrokerPlugin"
drag, startPoint x: 439, startPoint y: 156, endPoint x: 368, endPoint y: 153, distance: 71.5
click at [368, 153] on div "Font Impact Font Size 40 Color" at bounding box center [400, 151] width 386 height 63
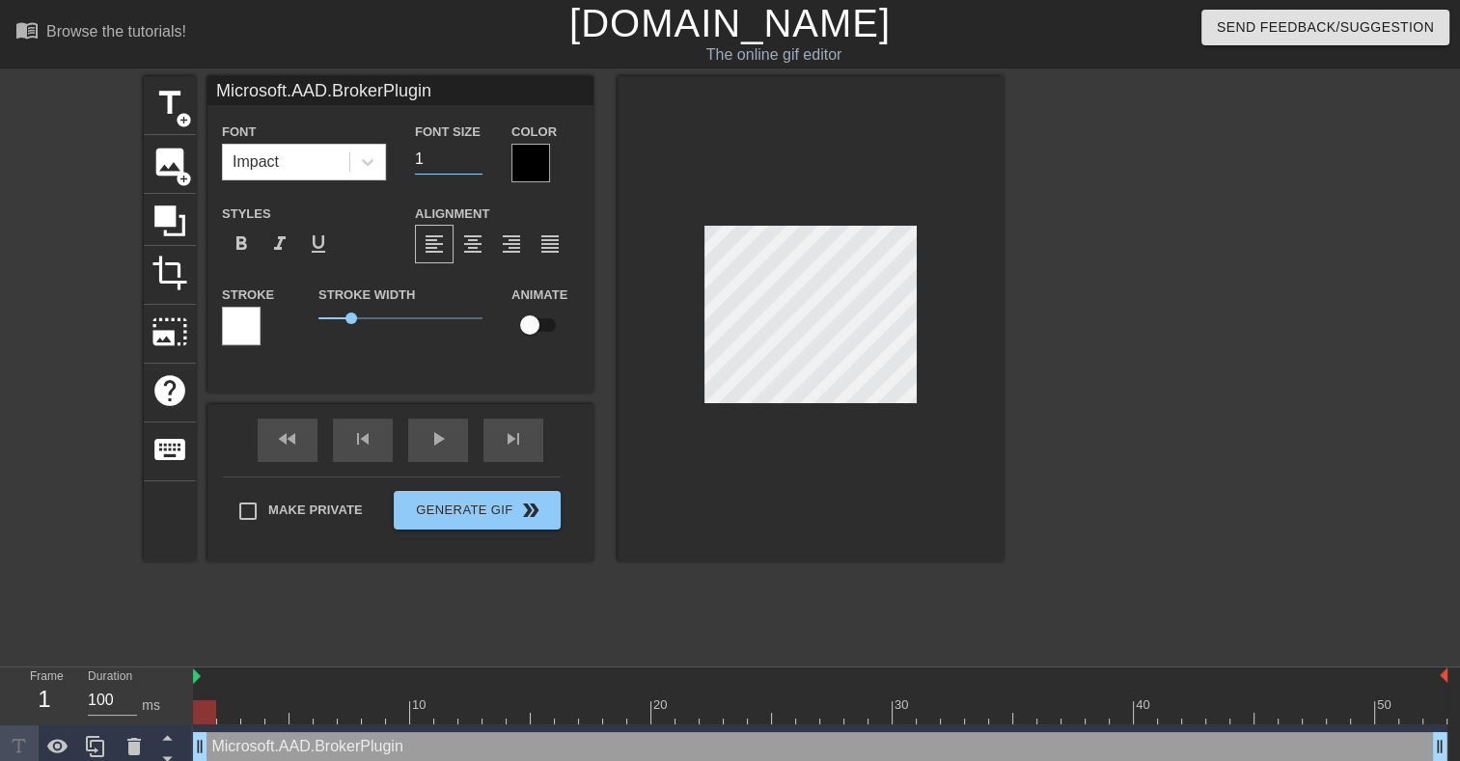
type input "18"
click at [434, 443] on div "play_arrow" at bounding box center [438, 440] width 60 height 43
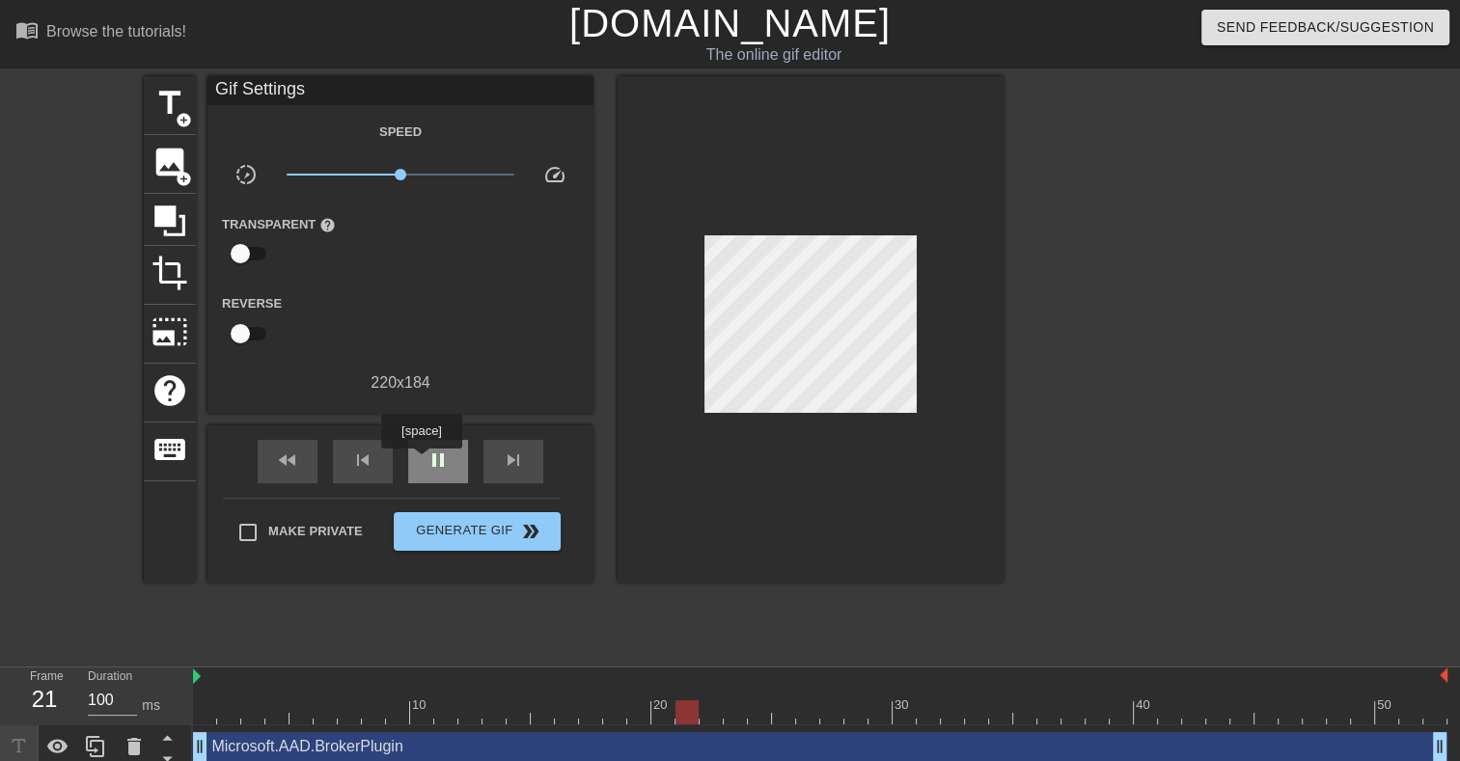
click at [419, 462] on div "pause" at bounding box center [438, 461] width 60 height 43
click at [455, 457] on div "play_arrow" at bounding box center [438, 461] width 60 height 43
click at [452, 457] on div "pause" at bounding box center [438, 461] width 60 height 43
click at [439, 443] on div "play_arrow" at bounding box center [438, 461] width 60 height 43
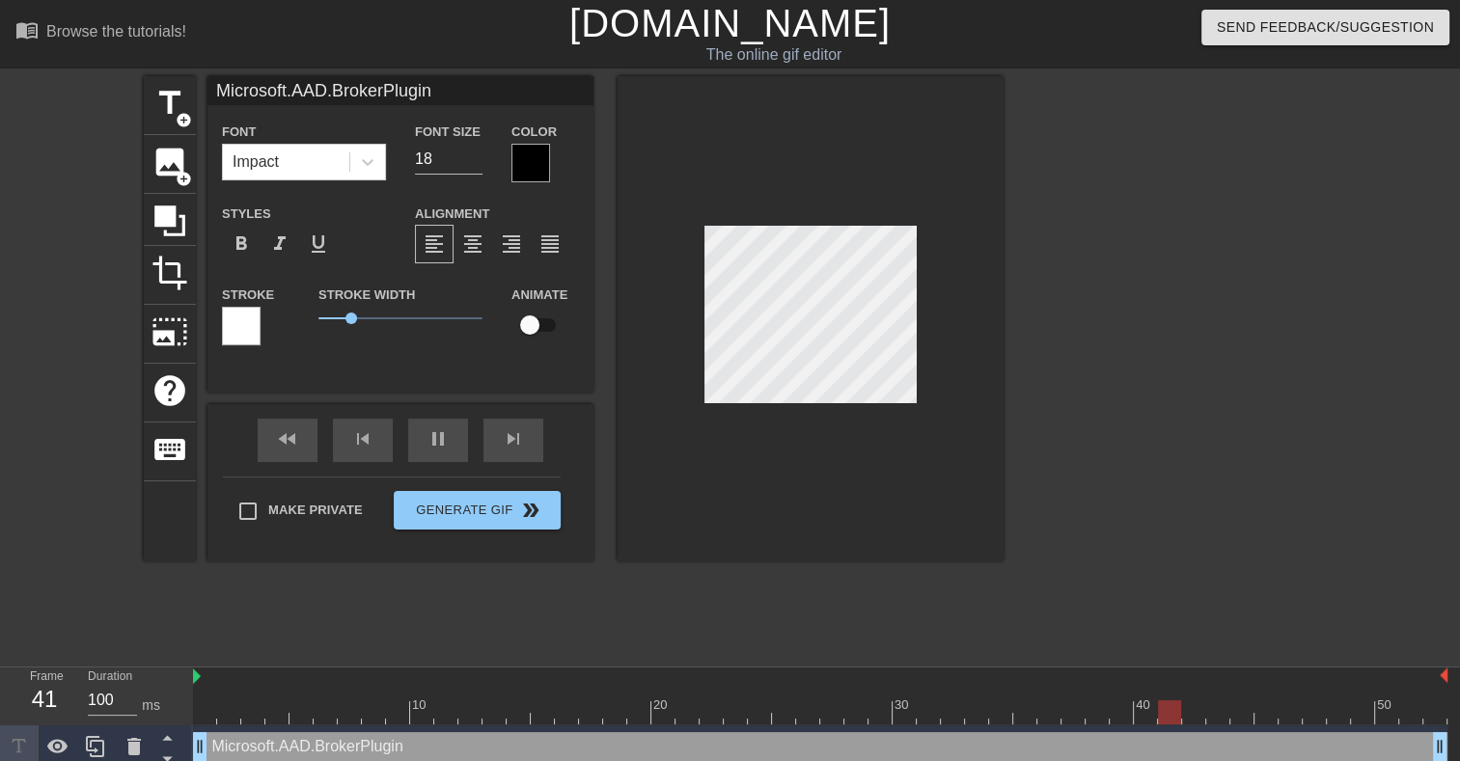
click at [919, 395] on div at bounding box center [810, 318] width 386 height 485
click at [431, 448] on span "pause" at bounding box center [437, 438] width 23 height 23
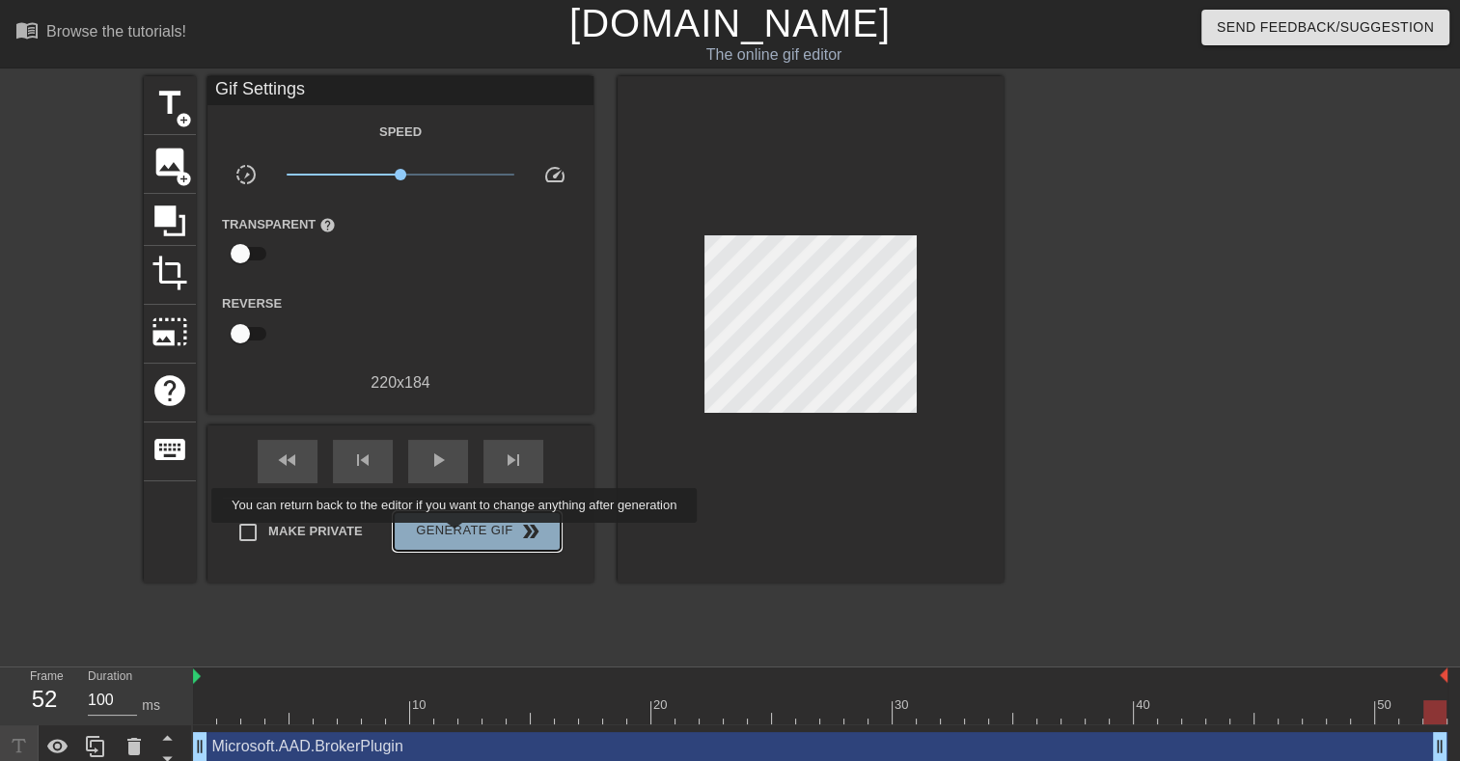
click at [456, 536] on span "Generate Gif double_arrow" at bounding box center [476, 531] width 151 height 23
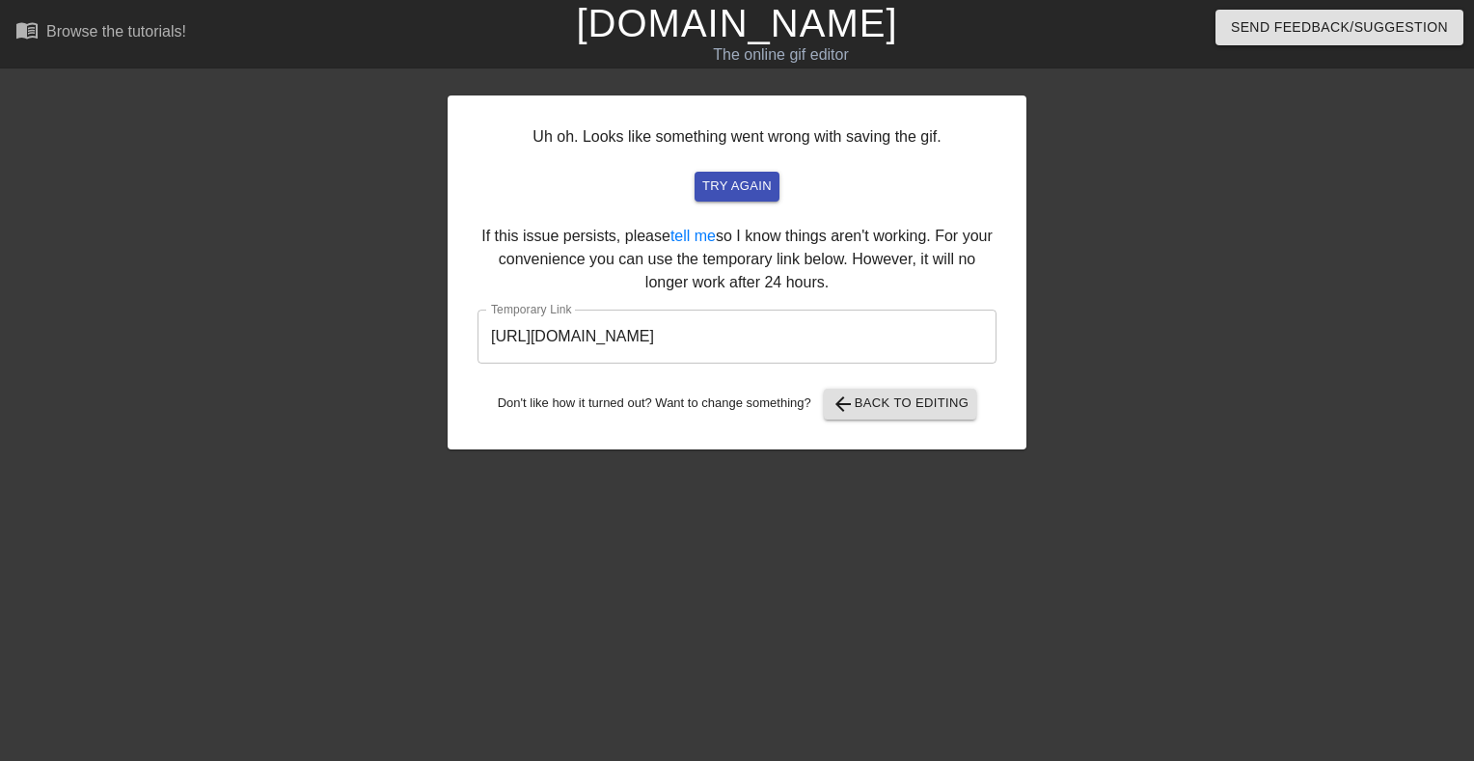
click at [736, 333] on input "[URL][DOMAIN_NAME]" at bounding box center [737, 337] width 519 height 54
click at [735, 333] on input "[URL][DOMAIN_NAME]" at bounding box center [737, 337] width 519 height 54
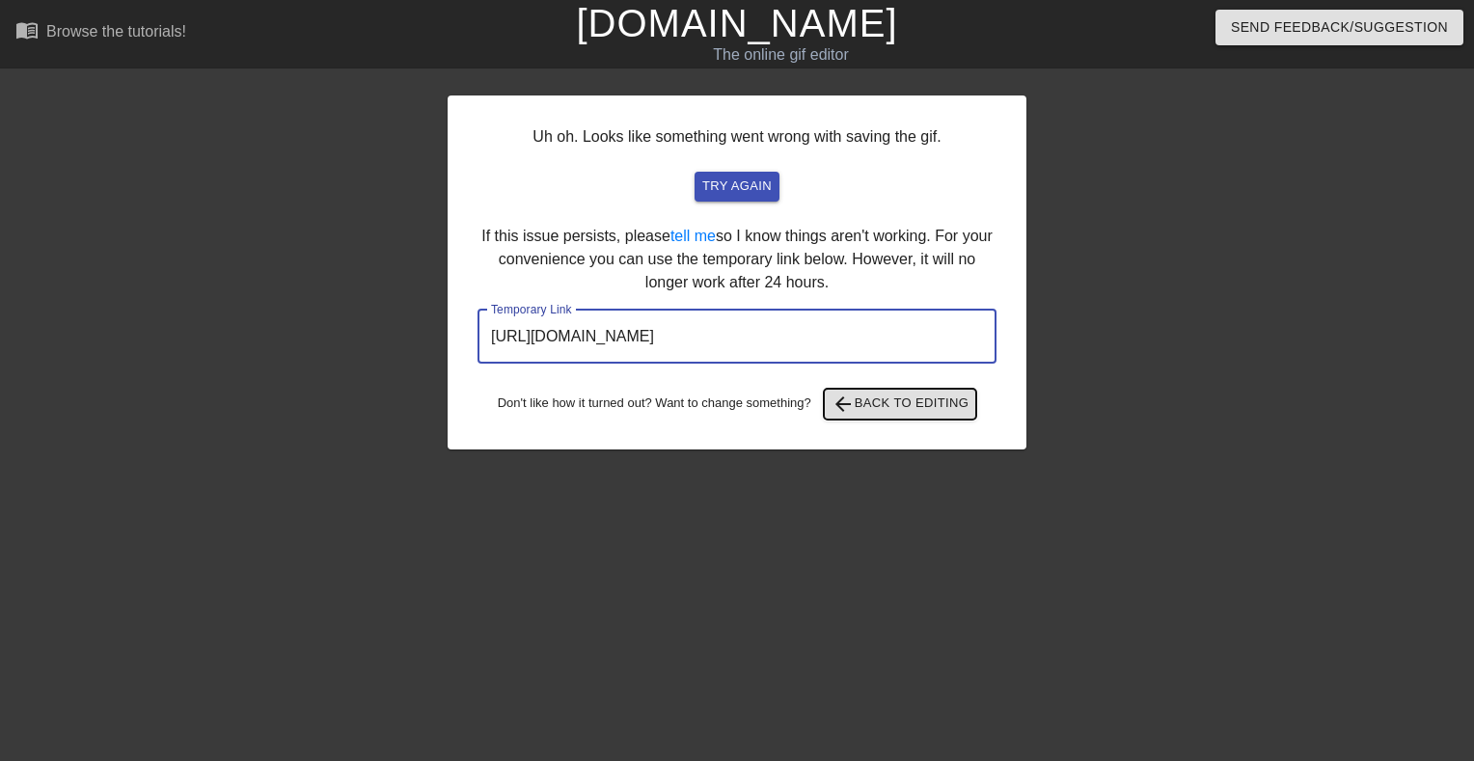
click at [901, 402] on span "arrow_back Back to Editing" at bounding box center [901, 404] width 138 height 23
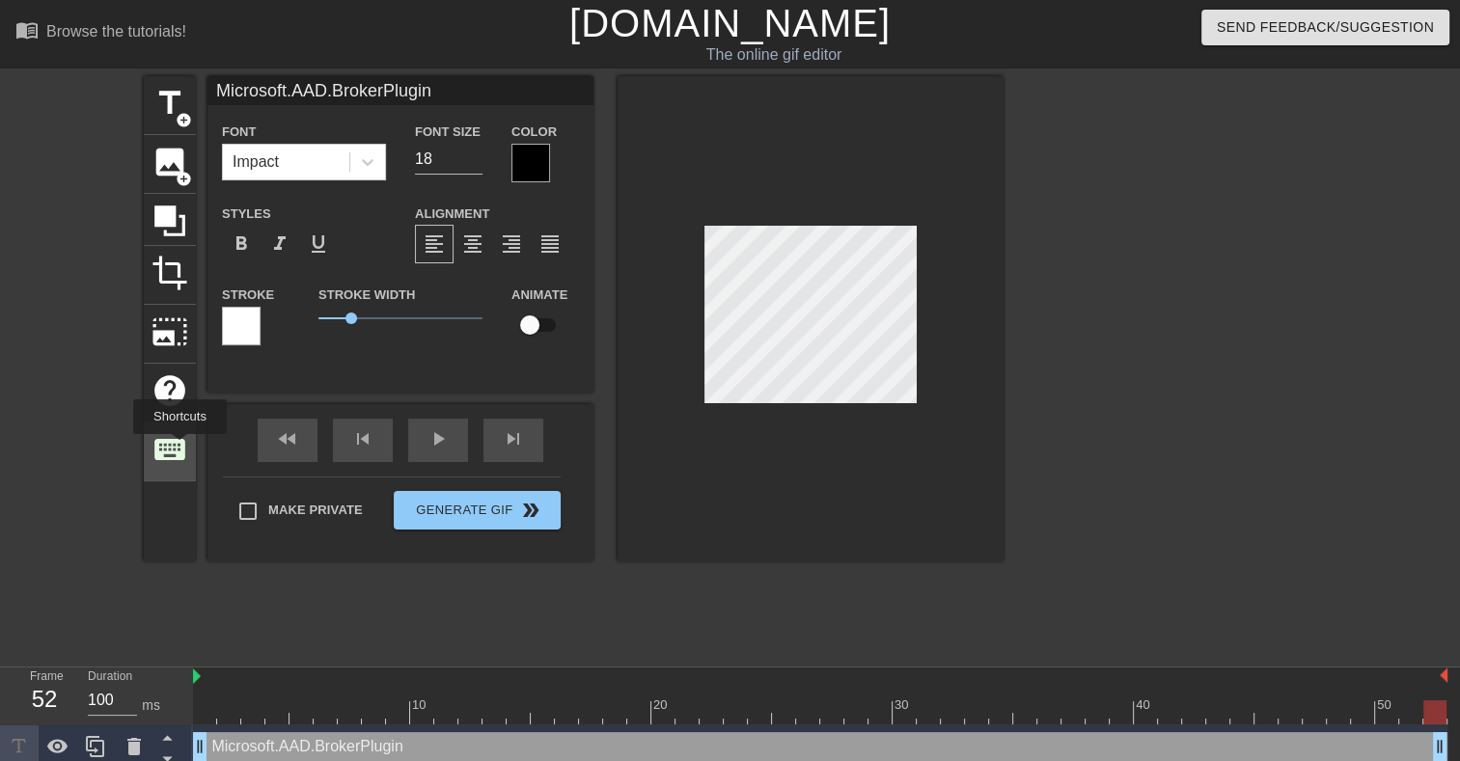
click at [178, 448] on span "keyboard" at bounding box center [169, 449] width 37 height 37
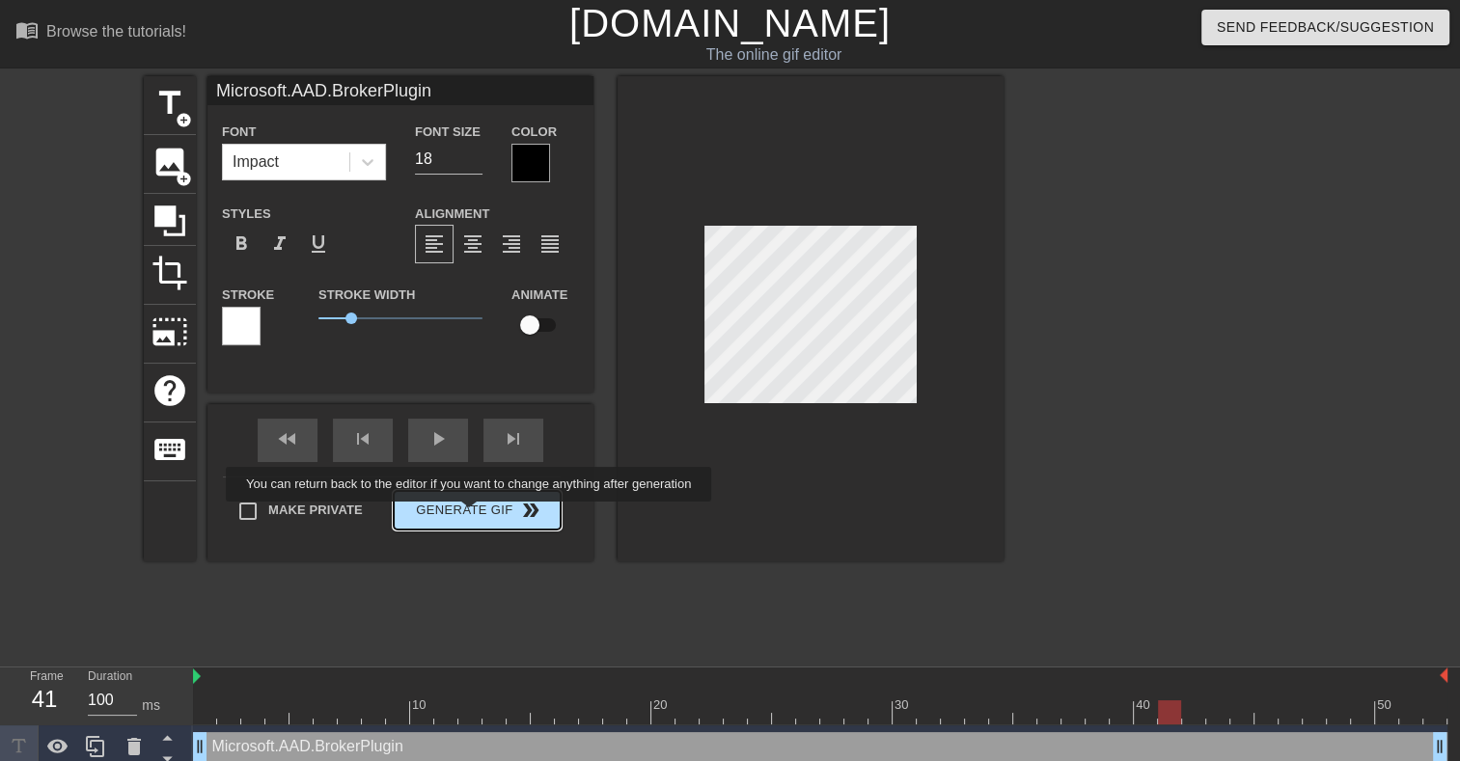
click at [471, 514] on button "Generate Gif double_arrow" at bounding box center [477, 510] width 167 height 39
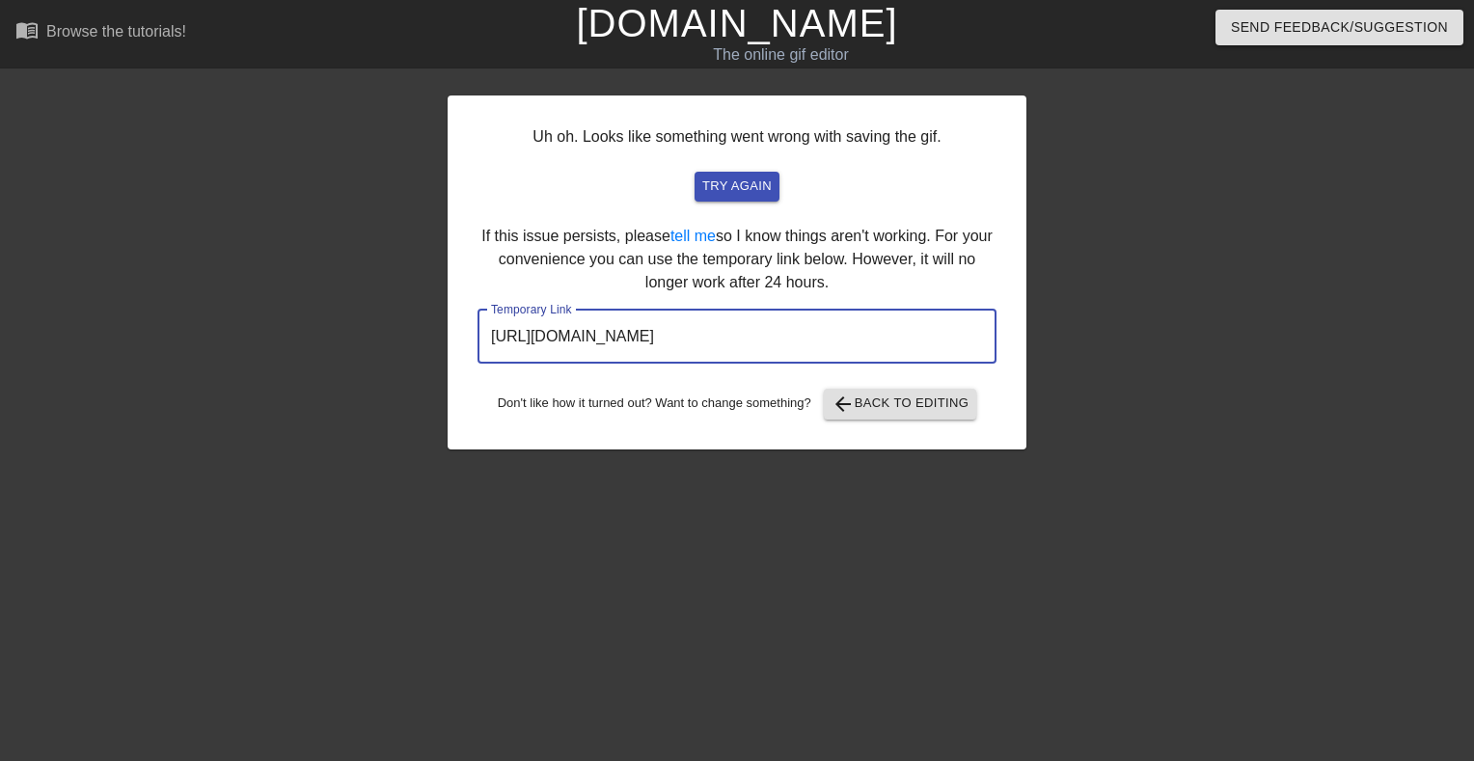
drag, startPoint x: 911, startPoint y: 337, endPoint x: 406, endPoint y: 307, distance: 505.5
click at [406, 307] on div "Uh oh. Looks like something went wrong with saving the gif. try again If this i…" at bounding box center [737, 365] width 1474 height 579
click at [863, 408] on span "arrow_back Back to Editing" at bounding box center [901, 404] width 138 height 23
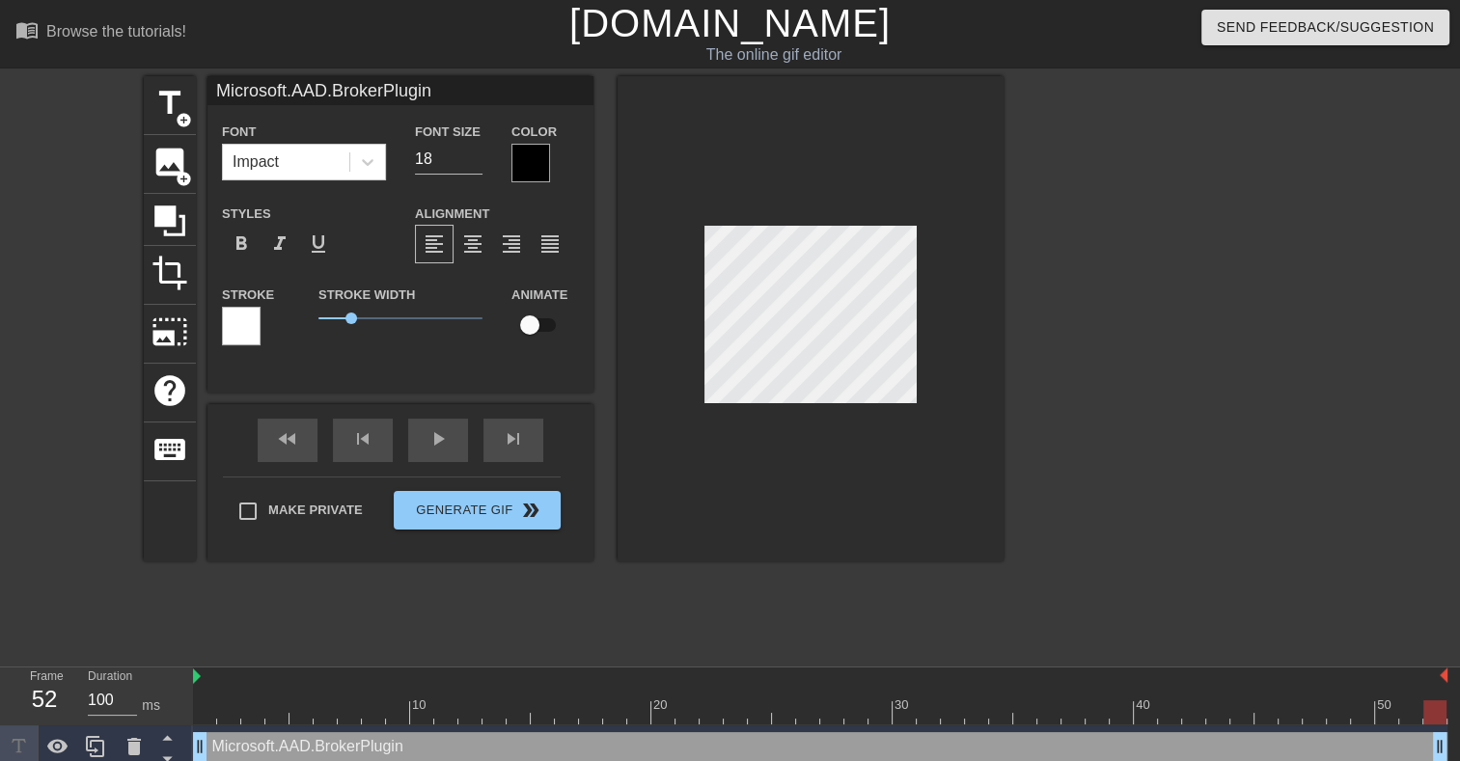
click at [540, 328] on input "checkbox" at bounding box center [530, 325] width 110 height 37
checkbox input "true"
click at [922, 402] on div at bounding box center [810, 318] width 386 height 485
click at [466, 514] on button "Generate Gif double_arrow" at bounding box center [477, 510] width 167 height 39
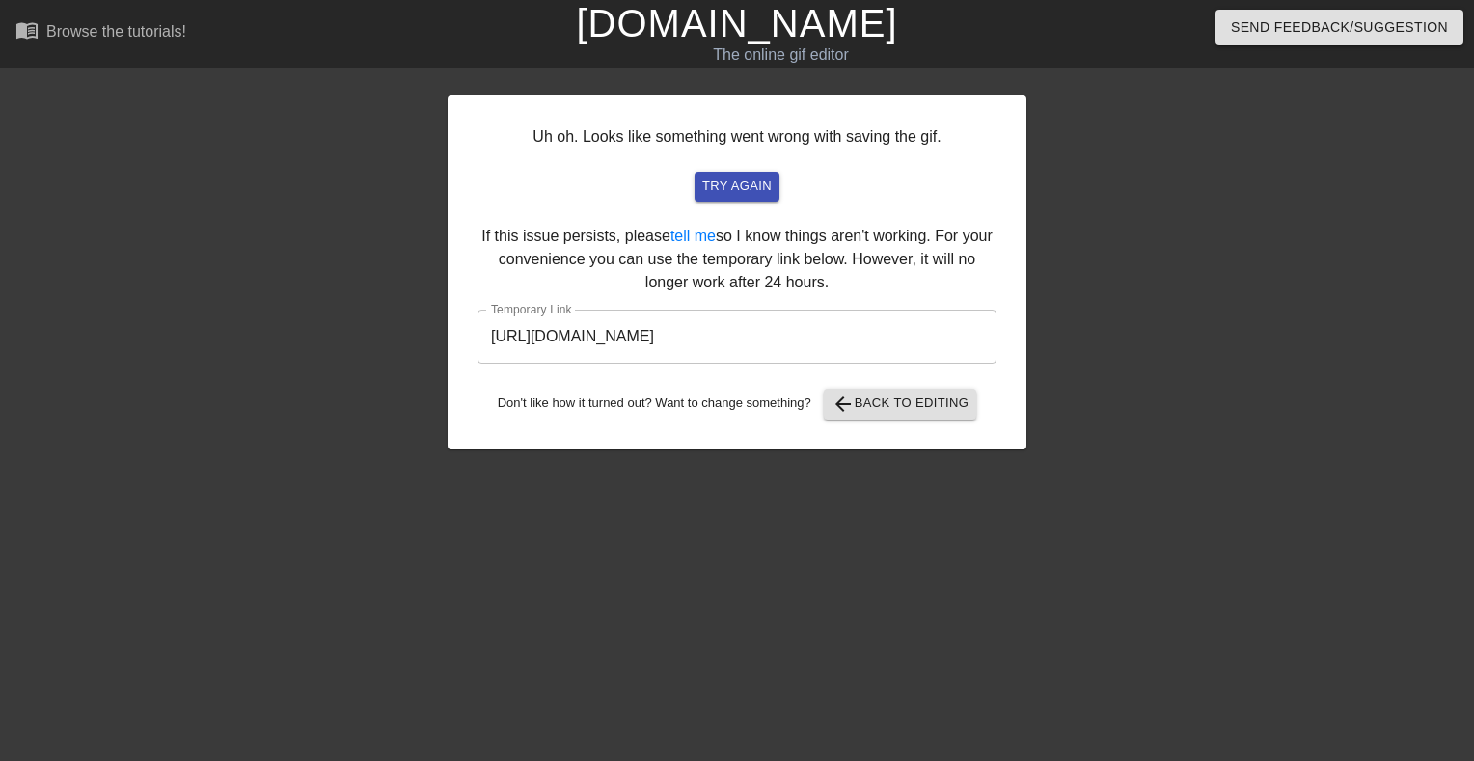
click at [793, 340] on input "[URL][DOMAIN_NAME]" at bounding box center [737, 337] width 519 height 54
click at [400, 346] on div at bounding box center [279, 365] width 289 height 579
